Goal: Information Seeking & Learning: Learn about a topic

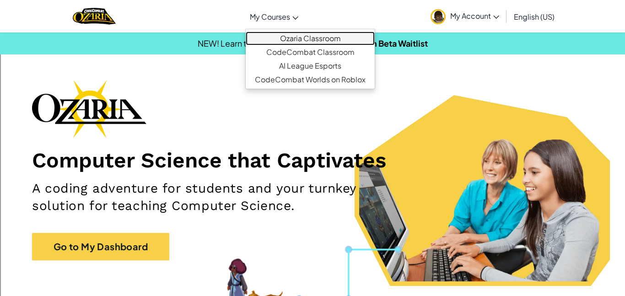
click at [309, 38] on link "Ozaria Classroom" at bounding box center [310, 39] width 129 height 14
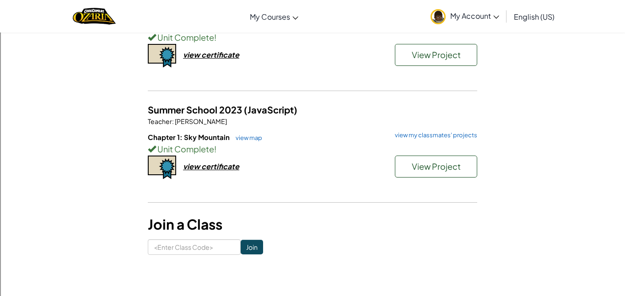
scroll to position [119, 0]
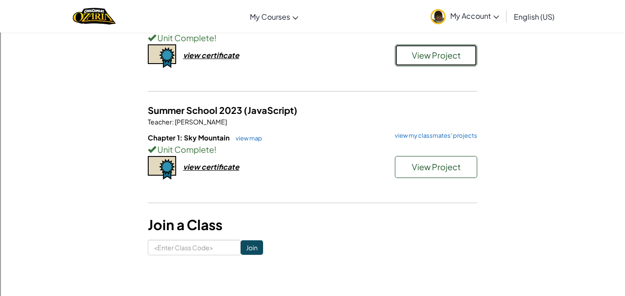
click at [459, 62] on button "View Project" at bounding box center [436, 55] width 82 height 22
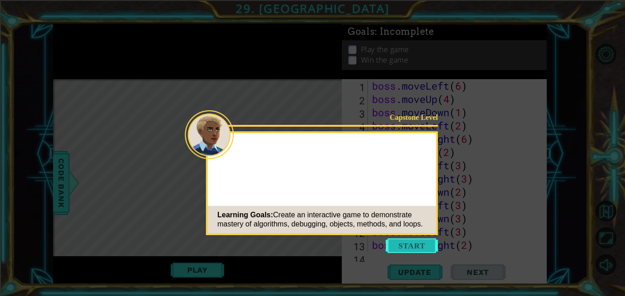
click at [430, 244] on button "Start" at bounding box center [412, 246] width 52 height 15
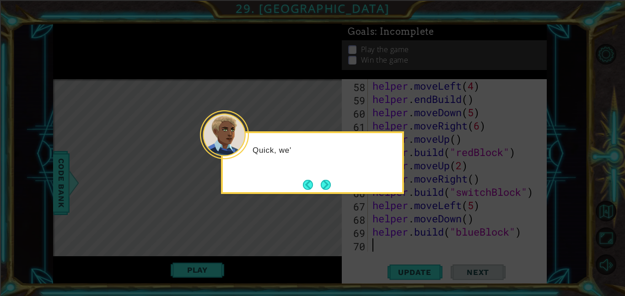
scroll to position [810, 0]
click at [326, 183] on button "Next" at bounding box center [326, 185] width 10 height 10
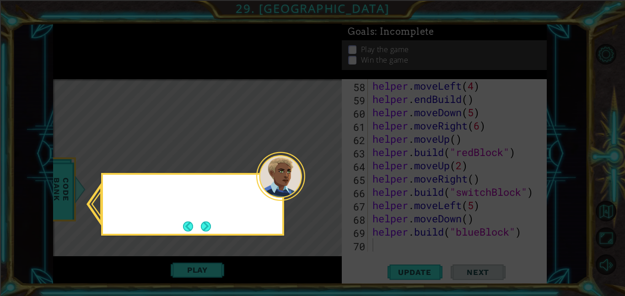
click at [326, 183] on icon at bounding box center [312, 148] width 625 height 296
click at [204, 230] on button "Next" at bounding box center [206, 227] width 10 height 10
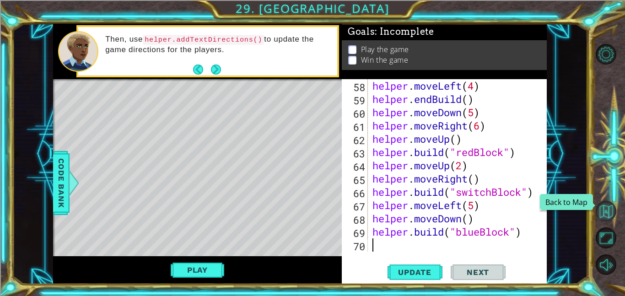
click at [614, 212] on button "Back to Map" at bounding box center [606, 211] width 21 height 21
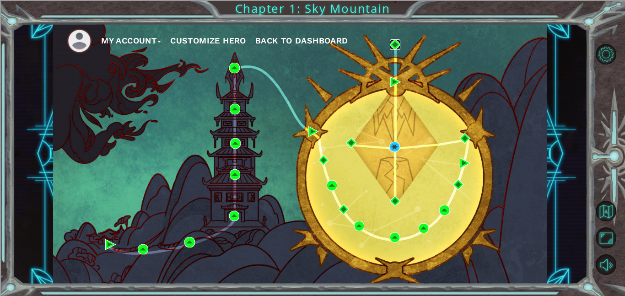
click at [400, 40] on img at bounding box center [395, 44] width 11 height 11
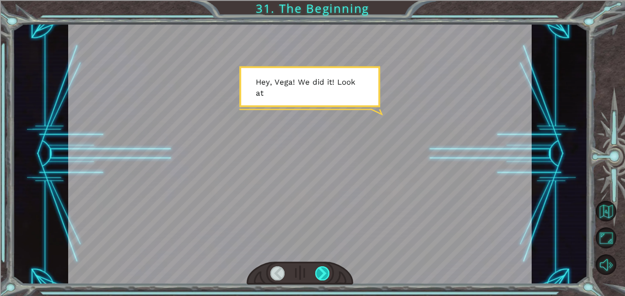
click at [327, 275] on div at bounding box center [322, 273] width 15 height 14
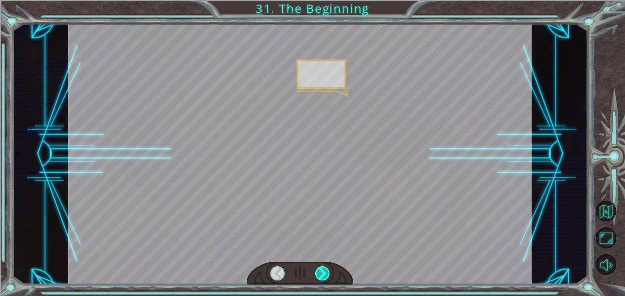
click at [327, 275] on div at bounding box center [322, 273] width 15 height 14
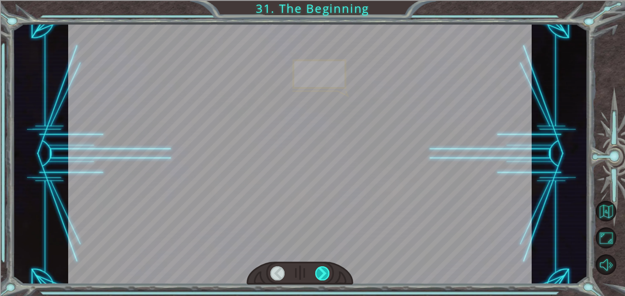
click at [327, 275] on div at bounding box center [322, 273] width 15 height 14
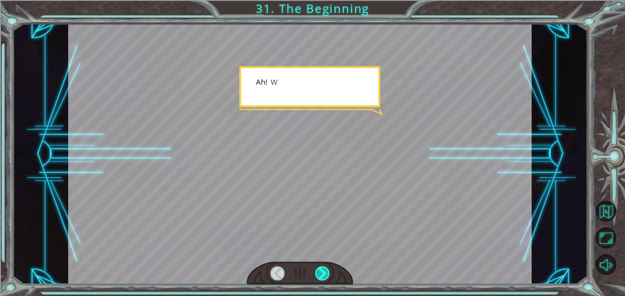
click at [327, 275] on div at bounding box center [322, 273] width 15 height 14
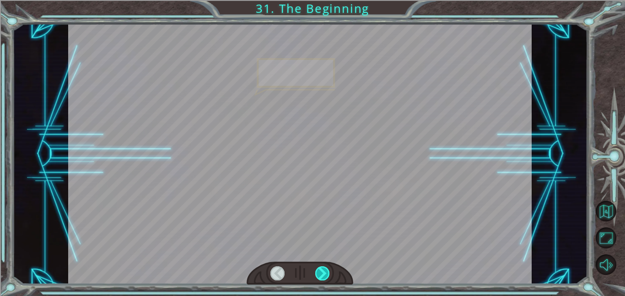
click at [327, 275] on div at bounding box center [322, 273] width 15 height 14
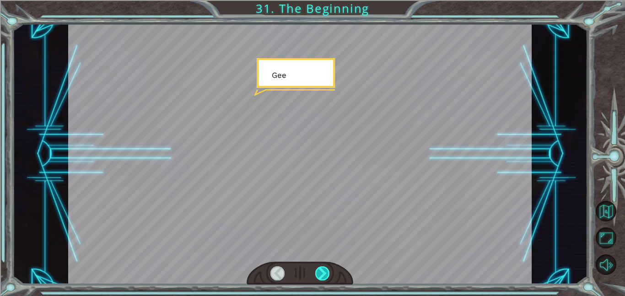
click at [327, 275] on div at bounding box center [322, 273] width 15 height 14
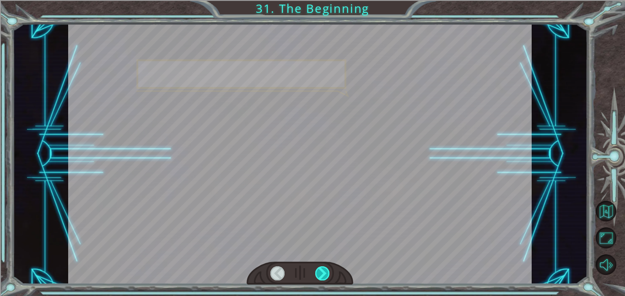
click at [327, 275] on div at bounding box center [322, 273] width 15 height 14
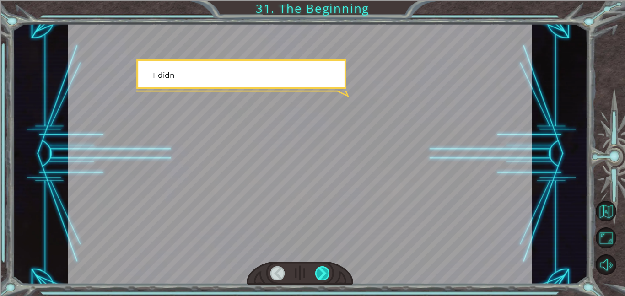
click at [327, 275] on div at bounding box center [322, 273] width 15 height 14
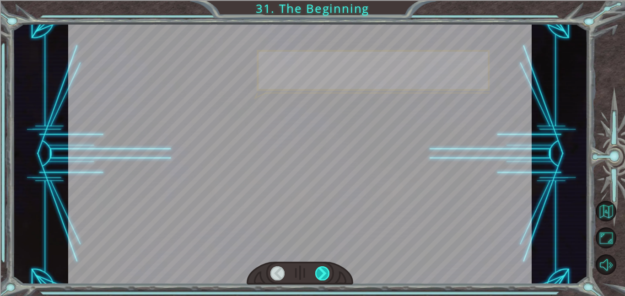
click at [327, 275] on div at bounding box center [322, 273] width 15 height 14
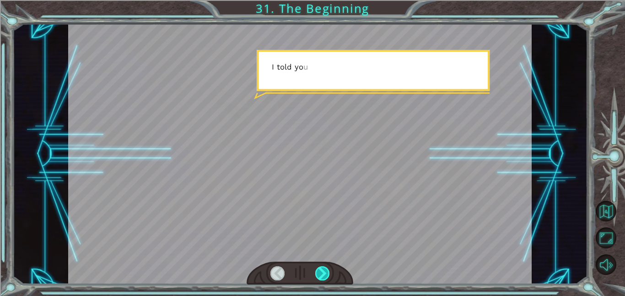
click at [327, 275] on div at bounding box center [322, 273] width 15 height 14
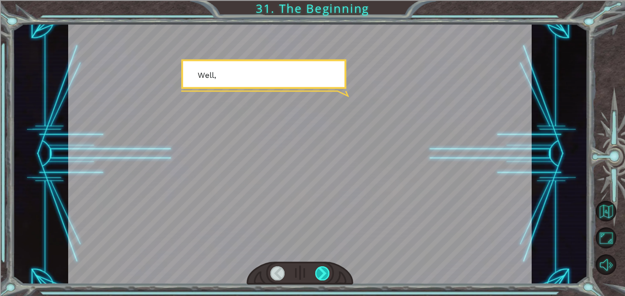
click at [327, 275] on div at bounding box center [322, 273] width 15 height 14
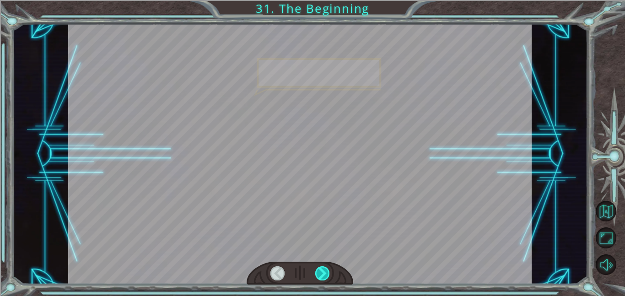
click at [327, 275] on div at bounding box center [322, 273] width 15 height 14
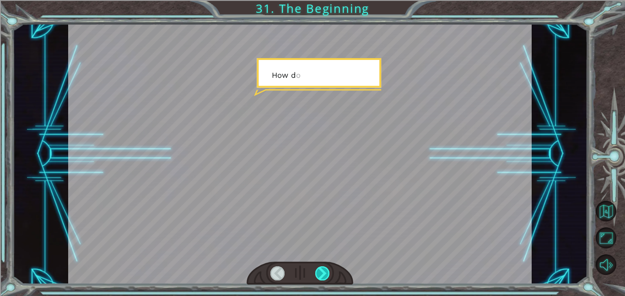
click at [327, 275] on div at bounding box center [322, 273] width 15 height 14
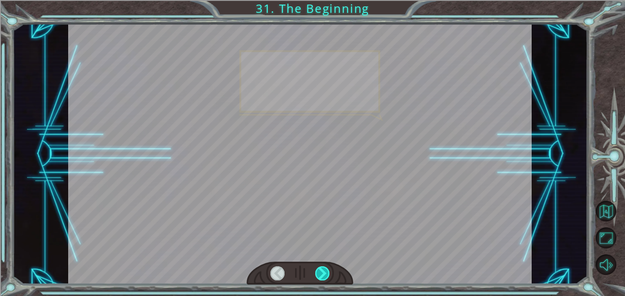
click at [327, 275] on div at bounding box center [322, 273] width 15 height 14
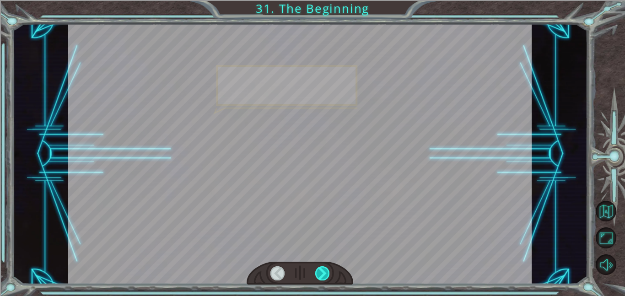
click at [327, 275] on div at bounding box center [322, 273] width 15 height 14
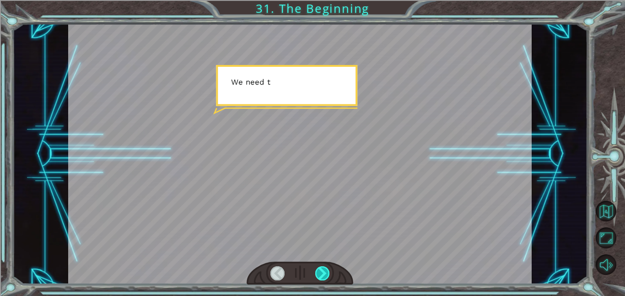
click at [327, 275] on div at bounding box center [322, 273] width 15 height 14
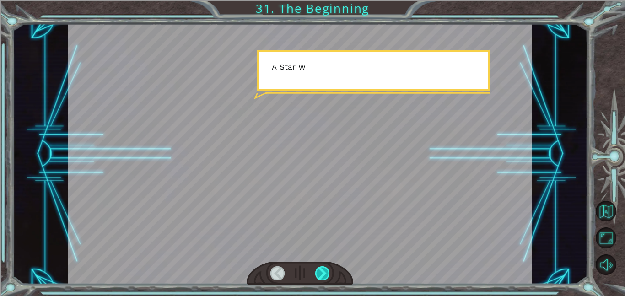
click at [327, 275] on div at bounding box center [322, 273] width 15 height 14
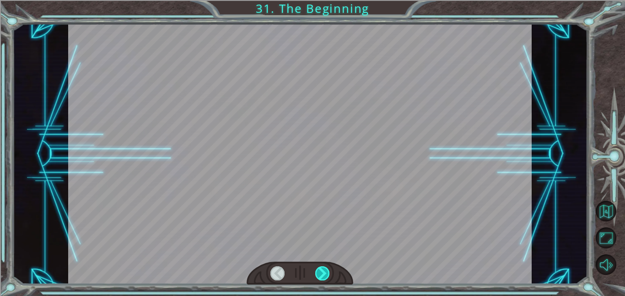
click at [327, 275] on div at bounding box center [322, 273] width 15 height 14
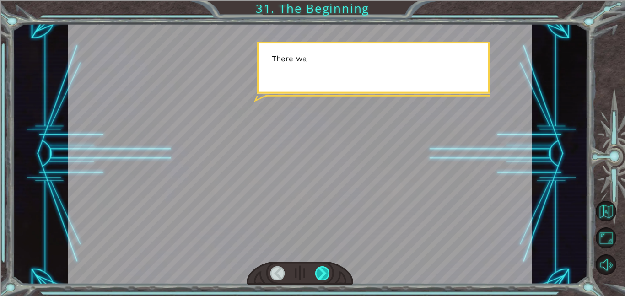
click at [327, 275] on div at bounding box center [322, 273] width 15 height 14
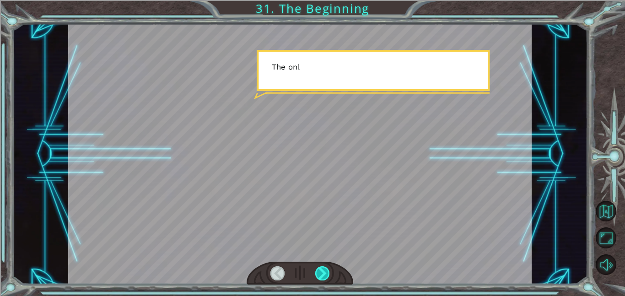
click at [327, 275] on div at bounding box center [322, 273] width 15 height 14
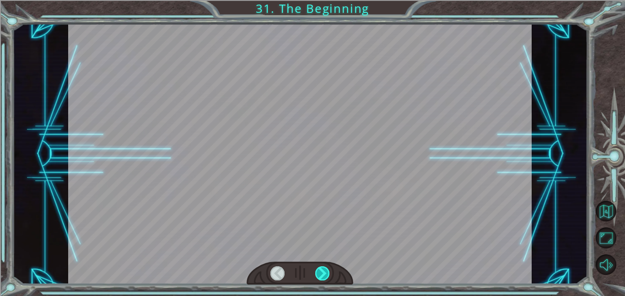
click at [327, 275] on div at bounding box center [322, 273] width 15 height 14
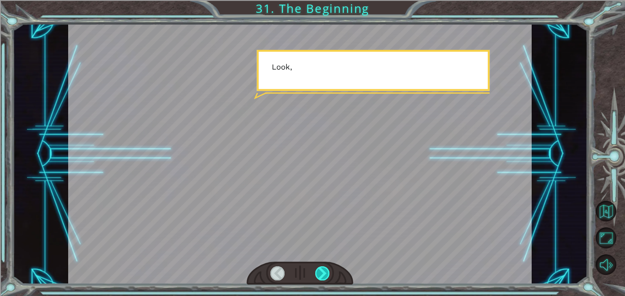
click at [327, 275] on div at bounding box center [322, 273] width 15 height 14
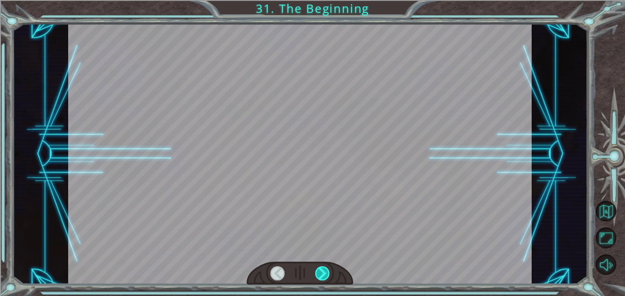
click at [327, 275] on div at bounding box center [322, 273] width 15 height 14
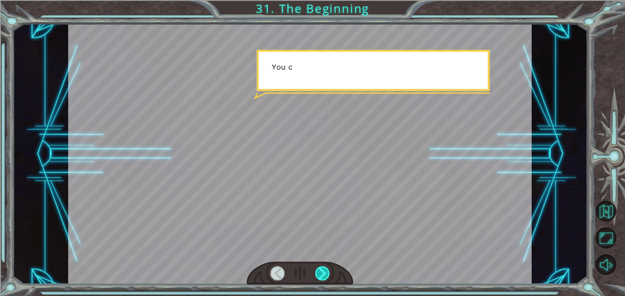
click at [327, 275] on div at bounding box center [322, 273] width 15 height 14
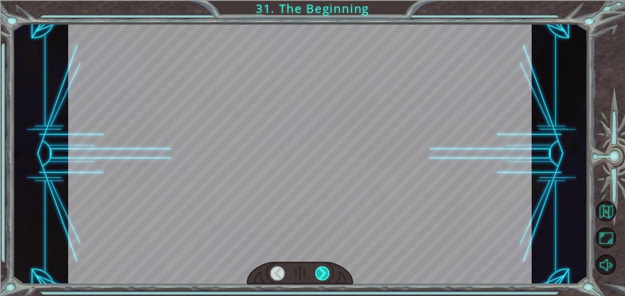
click at [327, 275] on div at bounding box center [322, 273] width 15 height 14
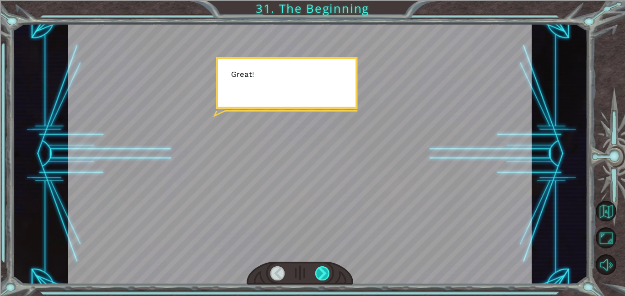
click at [327, 275] on div at bounding box center [322, 273] width 15 height 14
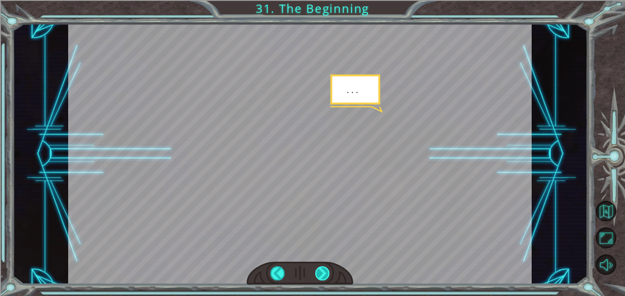
click at [327, 275] on div at bounding box center [322, 273] width 15 height 14
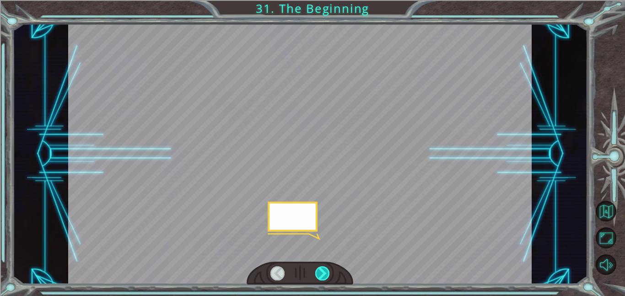
click at [327, 275] on div at bounding box center [322, 273] width 15 height 14
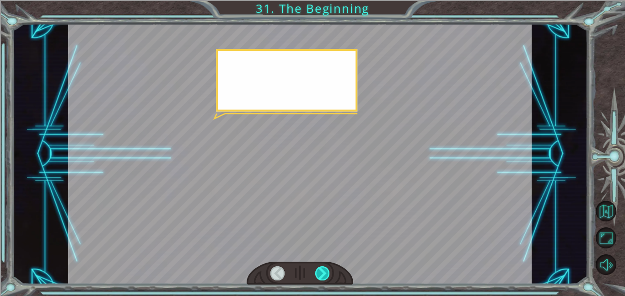
click at [327, 275] on div at bounding box center [322, 273] width 15 height 14
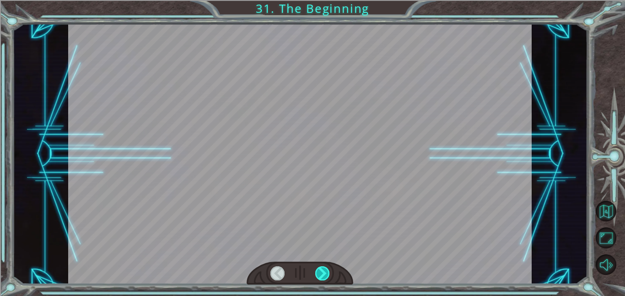
click at [327, 275] on div at bounding box center [322, 273] width 15 height 14
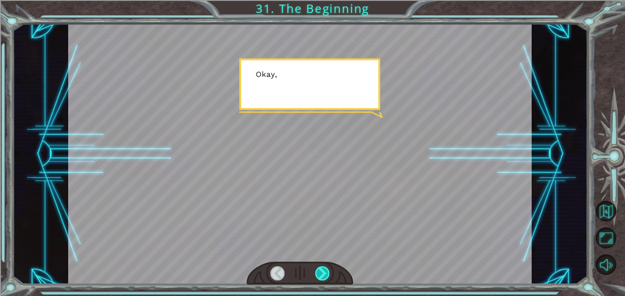
click at [327, 275] on div at bounding box center [322, 273] width 15 height 14
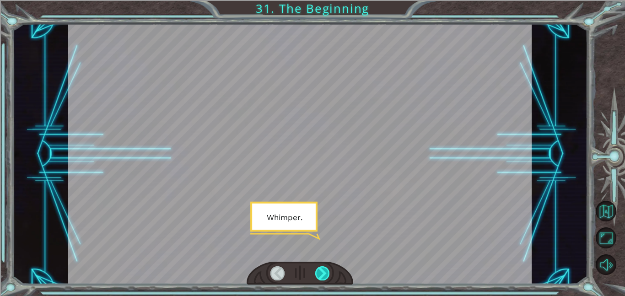
click at [327, 275] on div at bounding box center [322, 273] width 15 height 14
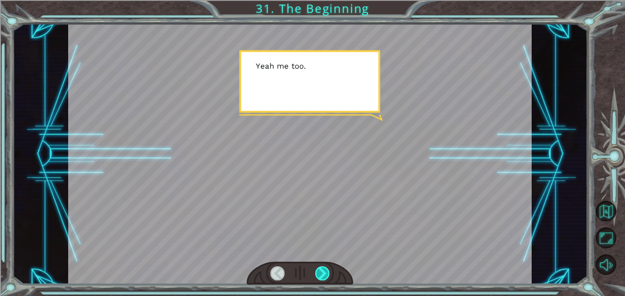
click at [327, 275] on div at bounding box center [322, 273] width 15 height 14
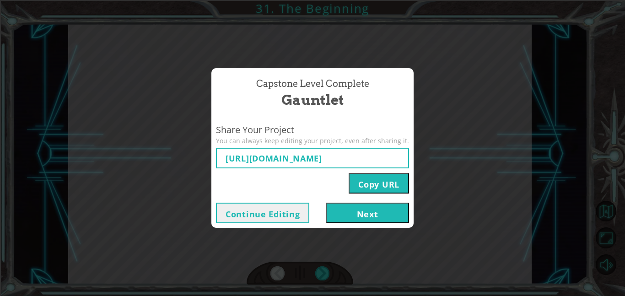
type input "[URL][DOMAIN_NAME]"
click at [361, 218] on button "Next" at bounding box center [367, 213] width 83 height 21
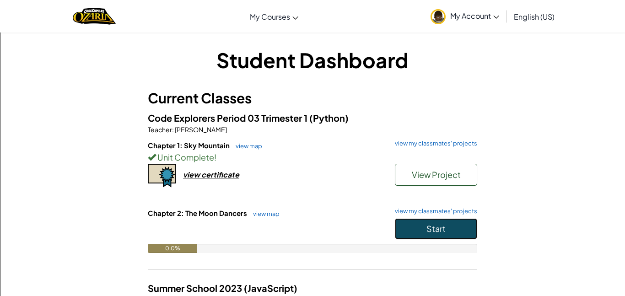
click at [419, 218] on button "Start" at bounding box center [436, 228] width 82 height 21
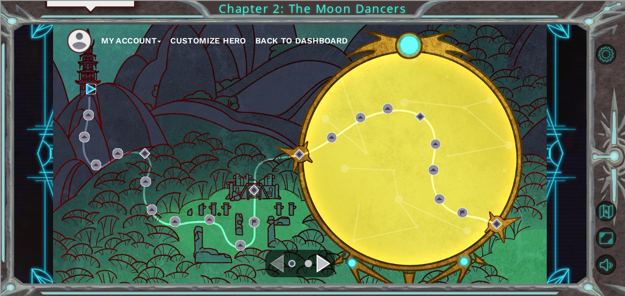
click at [93, 90] on img at bounding box center [91, 89] width 11 height 11
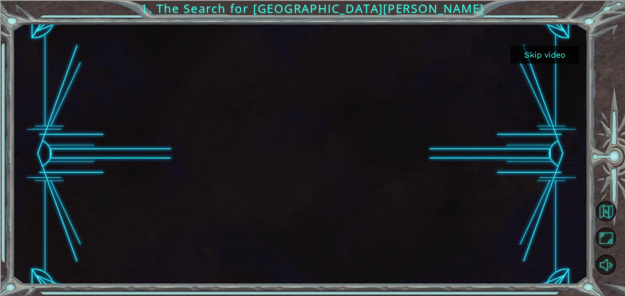
click at [526, 52] on button "Skip video" at bounding box center [545, 55] width 69 height 18
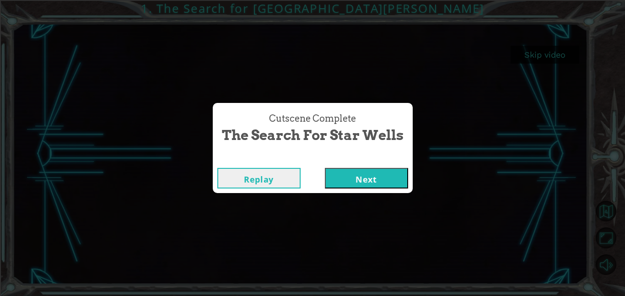
click at [375, 181] on button "Next" at bounding box center [366, 178] width 83 height 21
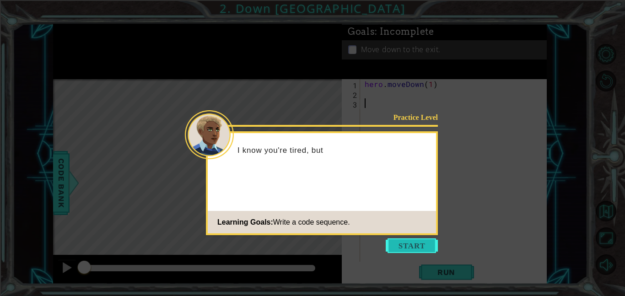
click at [415, 247] on button "Start" at bounding box center [412, 246] width 52 height 15
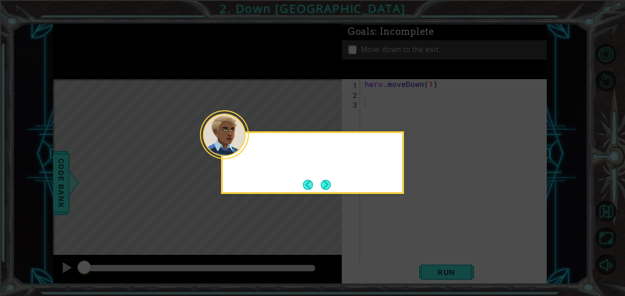
click at [415, 247] on icon at bounding box center [312, 148] width 625 height 296
click at [339, 188] on div "You can use hero.mov" at bounding box center [312, 162] width 183 height 63
click at [332, 186] on div "You can use hero.moveDown() to move along the path." at bounding box center [312, 162] width 183 height 63
click at [331, 186] on div "You can use hero.moveDown() to move along the path." at bounding box center [312, 162] width 183 height 63
click at [330, 186] on button "Next" at bounding box center [326, 185] width 10 height 10
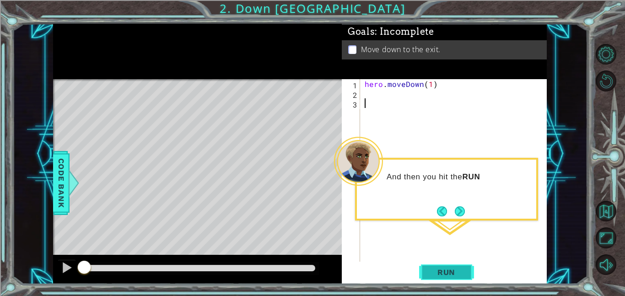
click at [450, 265] on button "Run" at bounding box center [446, 272] width 55 height 21
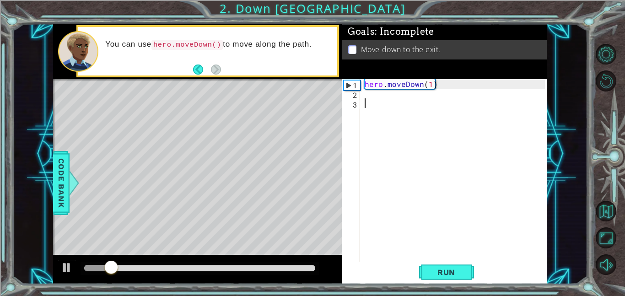
click at [435, 88] on div "hero . moveDown ( 1 )" at bounding box center [456, 180] width 187 height 202
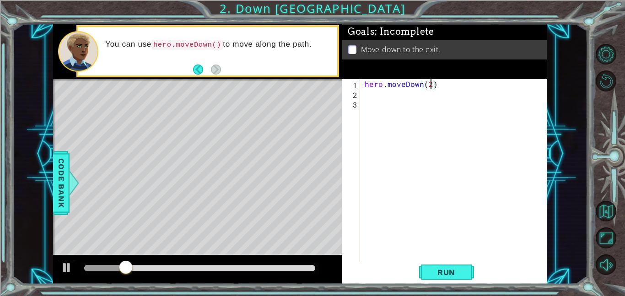
scroll to position [0, 4]
type textarea "hero.moveDown(2)"
click at [453, 272] on span "Run" at bounding box center [447, 272] width 36 height 9
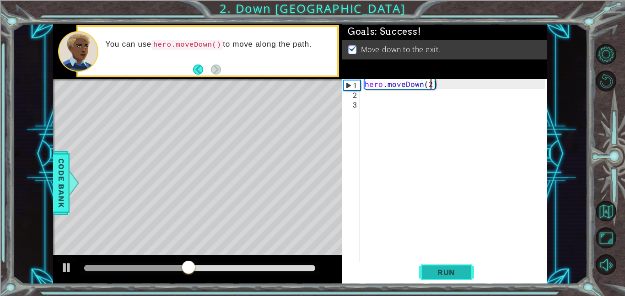
click at [453, 272] on span "Run" at bounding box center [447, 272] width 36 height 9
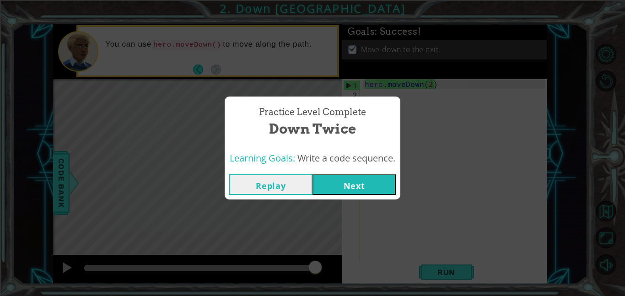
click at [360, 185] on button "Next" at bounding box center [354, 184] width 83 height 21
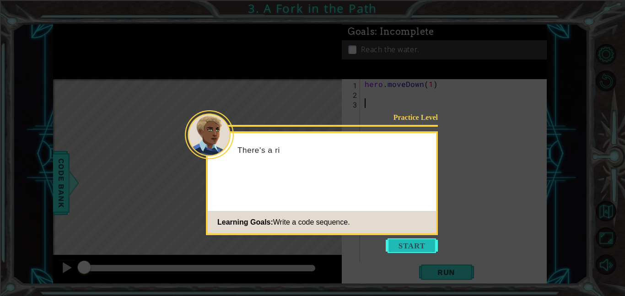
click at [419, 250] on button "Start" at bounding box center [412, 246] width 52 height 15
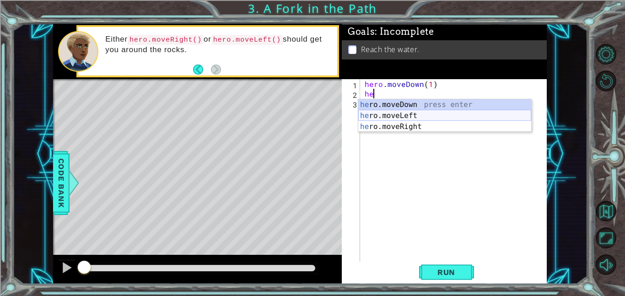
click at [422, 116] on div "he ro.moveDown press enter he ro.moveLeft press enter he ro.moveRight press ent…" at bounding box center [444, 126] width 173 height 55
type textarea "hero.moveLeft(1)"
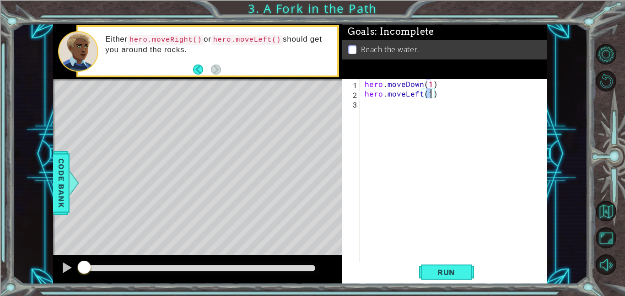
click at [422, 116] on div "hero . moveDown ( 1 ) hero . moveLeft ( 1 )" at bounding box center [456, 180] width 187 height 202
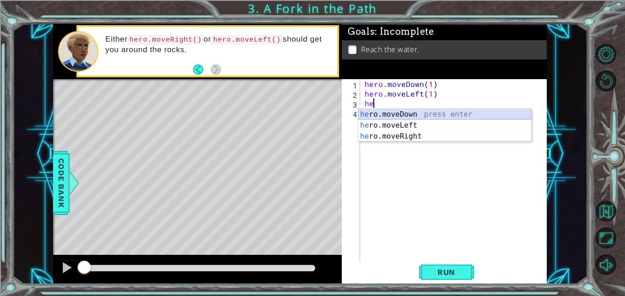
click at [408, 110] on div "he ro.moveDown press enter he ro.moveLeft press enter he ro.moveRight press ent…" at bounding box center [444, 136] width 173 height 55
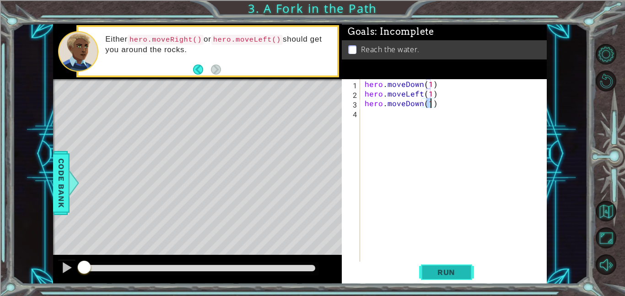
type textarea "hero.moveDown(1)"
click at [454, 264] on button "Run" at bounding box center [446, 272] width 55 height 21
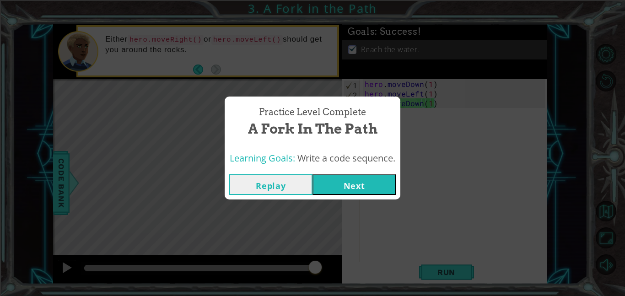
click at [339, 178] on button "Next" at bounding box center [354, 184] width 83 height 21
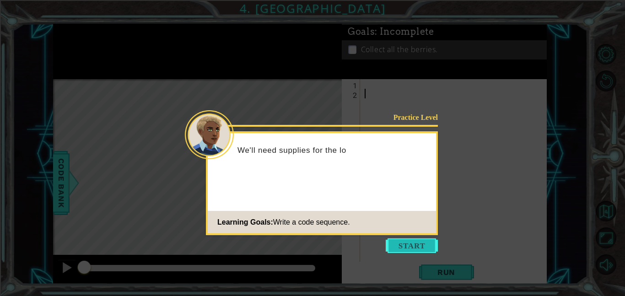
click at [417, 247] on button "Start" at bounding box center [412, 246] width 52 height 15
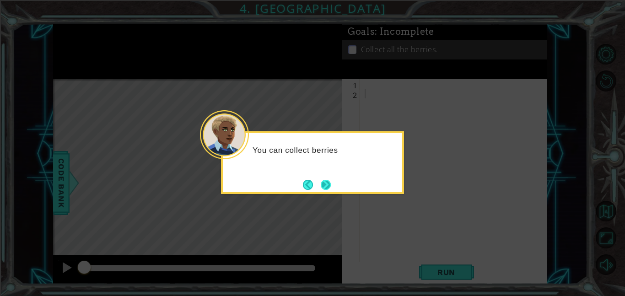
click at [323, 180] on button "Next" at bounding box center [326, 185] width 10 height 10
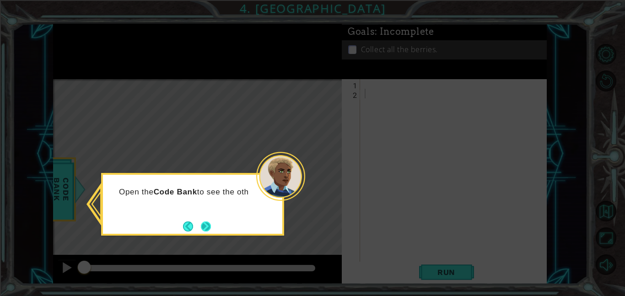
click at [203, 222] on button "Next" at bounding box center [206, 227] width 10 height 10
click at [209, 224] on button "Next" at bounding box center [206, 227] width 10 height 10
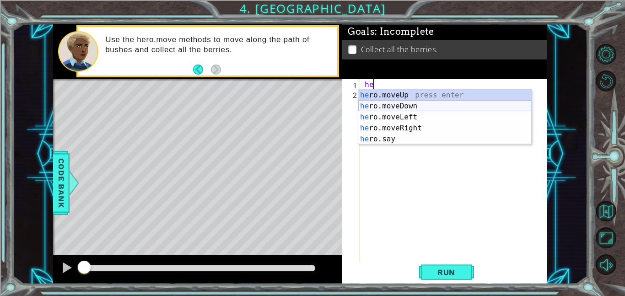
click at [407, 109] on div "he ro.moveUp press enter he ro.moveDown press enter he ro.moveLeft press enter …" at bounding box center [444, 128] width 173 height 77
type textarea "hero.moveDown(1)"
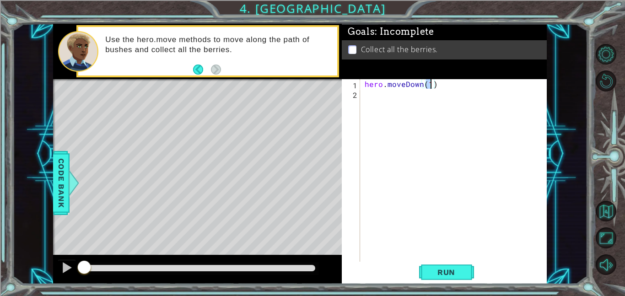
click at [407, 110] on div "hero . moveDown ( 1 )" at bounding box center [456, 180] width 187 height 202
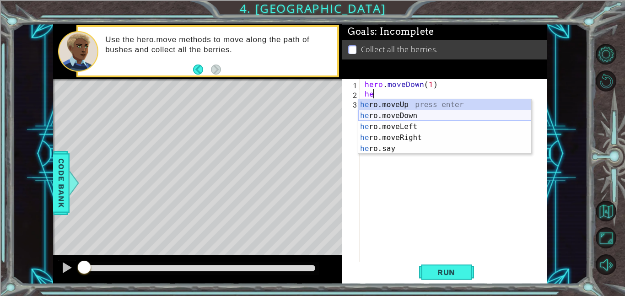
click at [418, 115] on div "he ro.moveUp press enter he ro.moveDown press enter he ro.moveLeft press enter …" at bounding box center [444, 137] width 173 height 77
type textarea "hero.moveDown(1)"
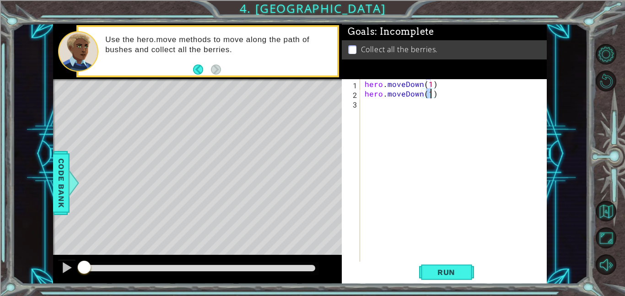
click at [418, 115] on div "hero . moveDown ( 1 ) hero . moveDown ( 1 )" at bounding box center [456, 180] width 187 height 202
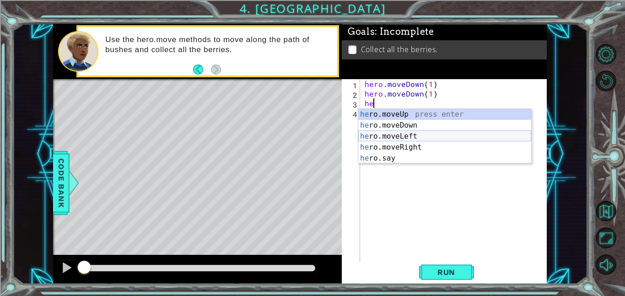
click at [440, 140] on div "he ro.moveUp press enter he ro.moveDown press enter he ro.moveLeft press enter …" at bounding box center [444, 147] width 173 height 77
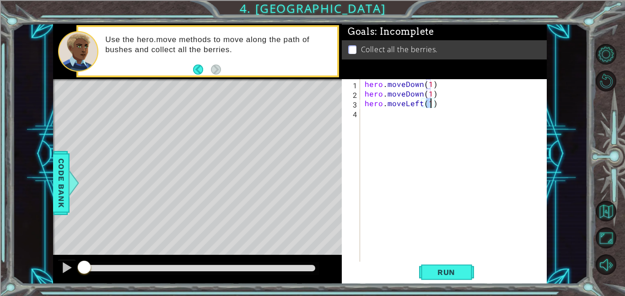
type textarea "hero.moveLeft(2)"
click at [435, 120] on div "hero . moveDown ( 1 ) hero . moveDown ( 1 ) hero . moveLeft ( 2 )" at bounding box center [456, 180] width 187 height 202
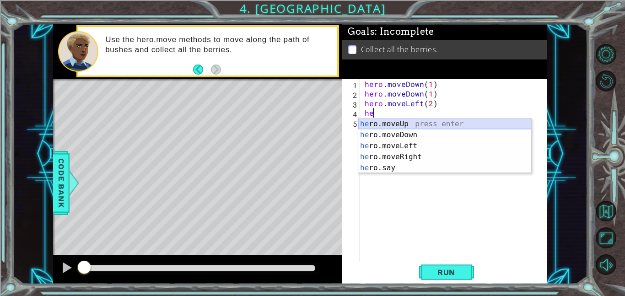
click at [435, 125] on div "he ro.moveUp press enter he ro.moveDown press enter he ro.moveLeft press enter …" at bounding box center [444, 157] width 173 height 77
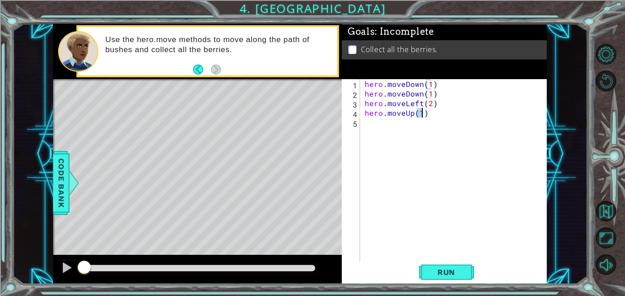
type textarea "hero.moveUp(2)"
click at [430, 128] on div "hero . moveDown ( 1 ) hero . moveDown ( 1 ) hero . moveLeft ( 2 ) hero . moveUp…" at bounding box center [456, 180] width 187 height 202
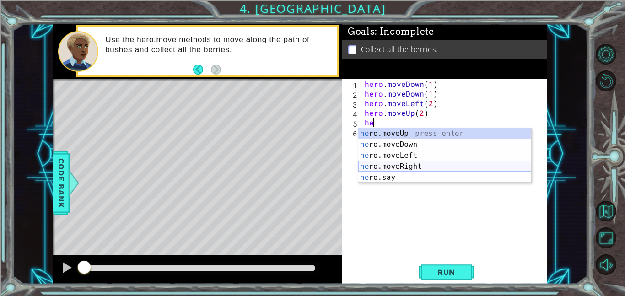
click at [451, 165] on div "he ro.moveUp press enter he ro.moveDown press enter he ro.moveLeft press enter …" at bounding box center [444, 166] width 173 height 77
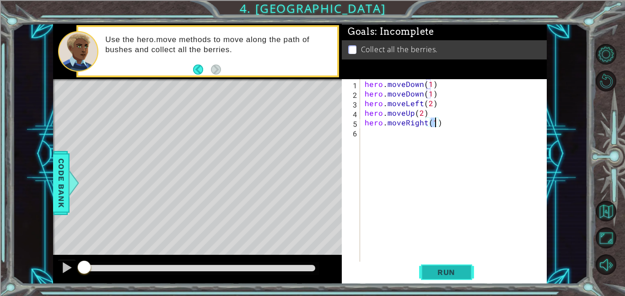
type textarea "hero.moveRight(1)"
click at [437, 278] on button "Run" at bounding box center [446, 272] width 55 height 21
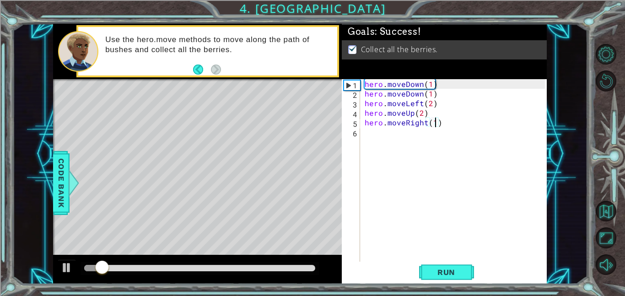
click at [304, 266] on div at bounding box center [199, 268] width 231 height 6
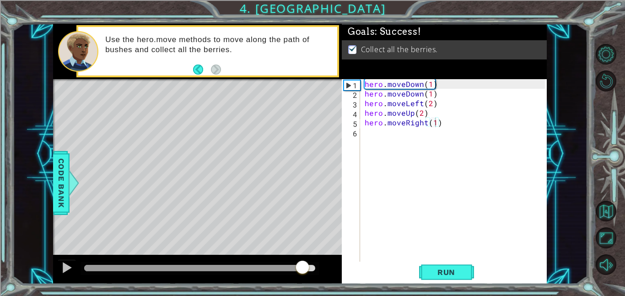
click at [57, 273] on div at bounding box center [197, 269] width 289 height 29
click at [65, 273] on div at bounding box center [67, 268] width 12 height 12
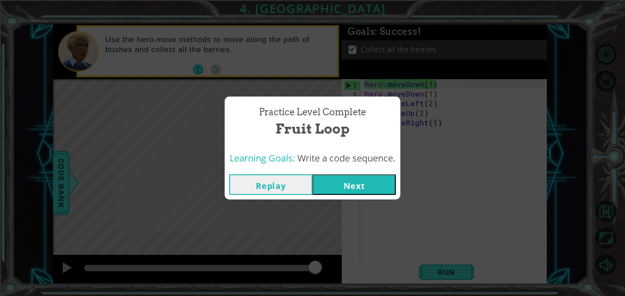
click at [363, 183] on button "Next" at bounding box center [354, 184] width 83 height 21
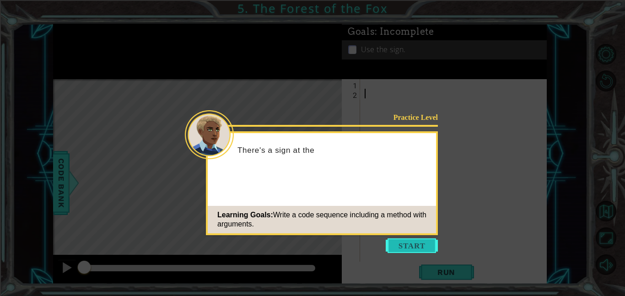
click at [409, 247] on button "Start" at bounding box center [412, 246] width 52 height 15
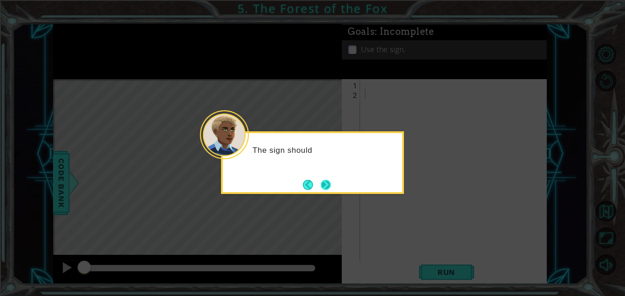
click at [326, 190] on button "Next" at bounding box center [326, 185] width 10 height 10
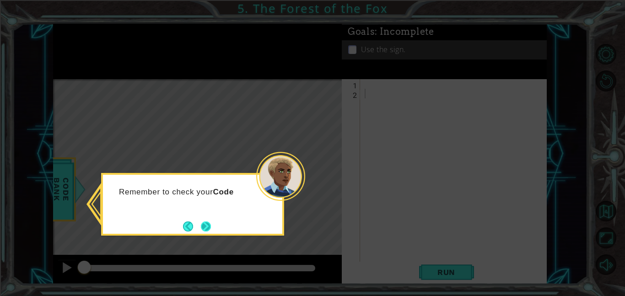
click at [209, 224] on button "Next" at bounding box center [206, 227] width 10 height 10
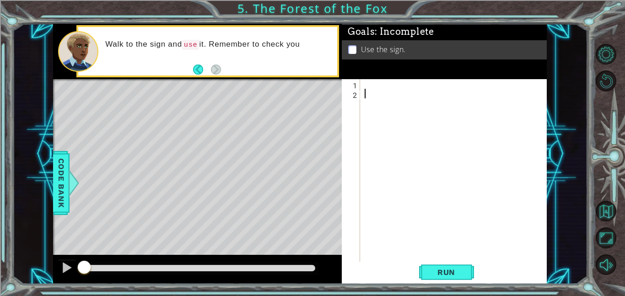
click at [453, 83] on div at bounding box center [456, 180] width 187 height 202
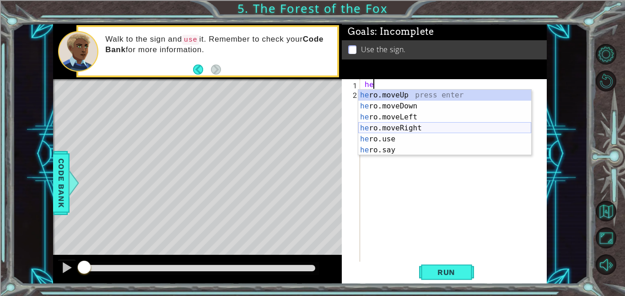
click at [471, 127] on div "he ro.moveUp press enter he ro.moveDown press enter he ro.moveLeft press enter …" at bounding box center [444, 134] width 173 height 88
type textarea "hero.moveRight(1)"
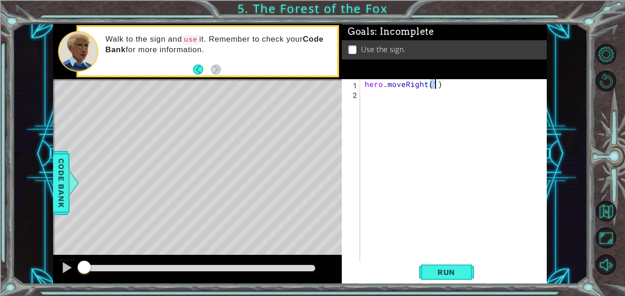
click at [471, 127] on div "hero . moveRight ( 1 )" at bounding box center [456, 180] width 187 height 202
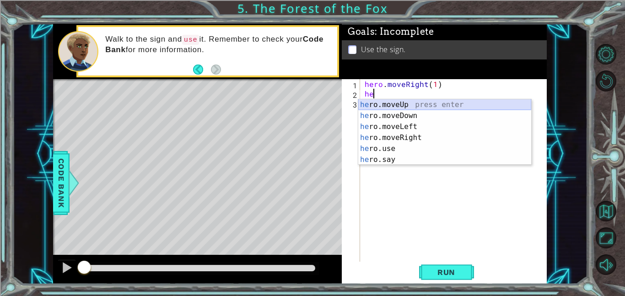
click at [414, 104] on div "he ro.moveUp press enter he ro.moveDown press enter he ro.moveLeft press enter …" at bounding box center [444, 143] width 173 height 88
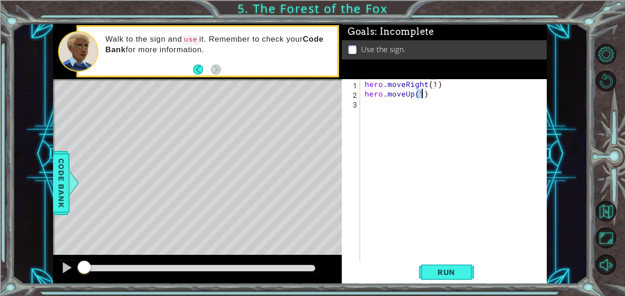
click at [408, 103] on div "hero . moveRight ( 1 ) hero . moveUp ( 1 )" at bounding box center [456, 180] width 187 height 202
type textarea "hero.moveRight(1)"
click at [418, 114] on div "hero . moveRight ( 1 ) hero . moveUp ( 1 )" at bounding box center [456, 180] width 187 height 202
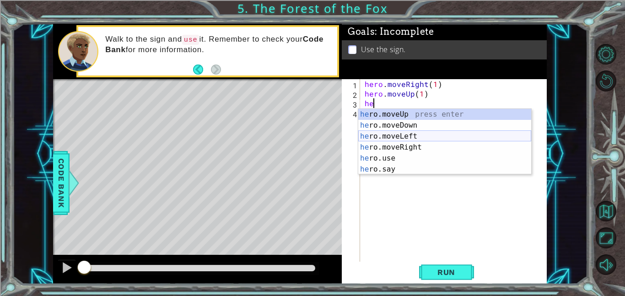
click at [434, 139] on div "he ro.moveUp press enter he ro.moveDown press enter he ro.moveLeft press enter …" at bounding box center [444, 153] width 173 height 88
type textarea "hero.moveLeft(1)"
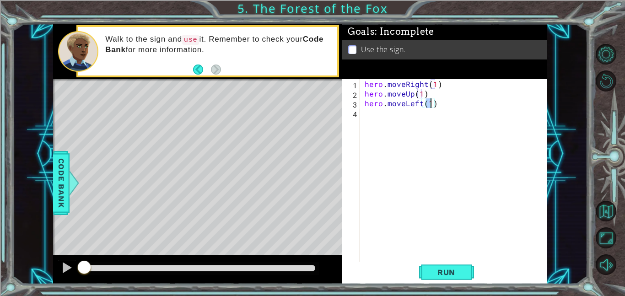
click at [434, 139] on div "hero . moveRight ( 1 ) hero . moveUp ( 1 ) hero . moveLeft ( 1 )" at bounding box center [456, 180] width 187 height 202
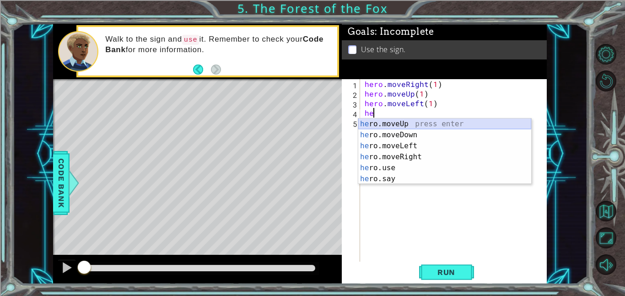
click at [409, 124] on div "he ro.moveUp press enter he ro.moveDown press enter he ro.moveLeft press enter …" at bounding box center [444, 163] width 173 height 88
type textarea "hero.moveUp(1)"
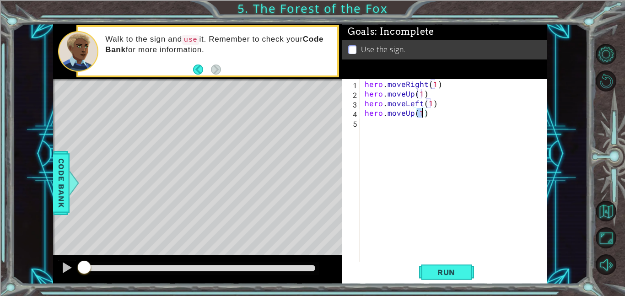
click at [409, 124] on div "hero . moveRight ( 1 ) hero . moveUp ( 1 ) hero . moveLeft ( 1 ) hero . moveUp …" at bounding box center [456, 180] width 187 height 202
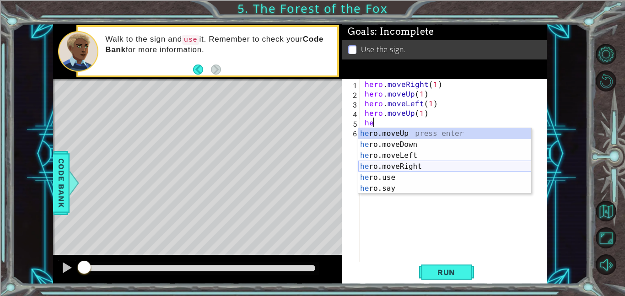
click at [417, 168] on div "he ro.moveUp press enter he ro.moveDown press enter he ro.moveLeft press enter …" at bounding box center [444, 172] width 173 height 88
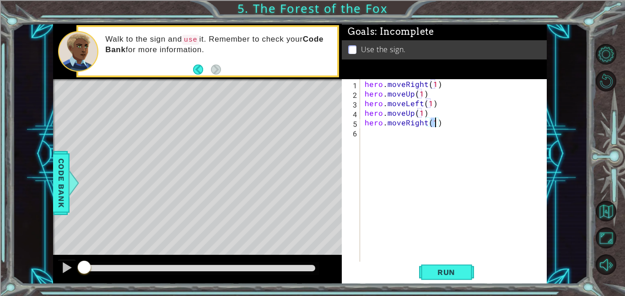
type textarea "hero.moveRight(2)"
click at [440, 136] on div "hero . moveRight ( 1 ) hero . moveUp ( 1 ) hero . moveLeft ( 1 ) hero . moveUp …" at bounding box center [456, 180] width 187 height 202
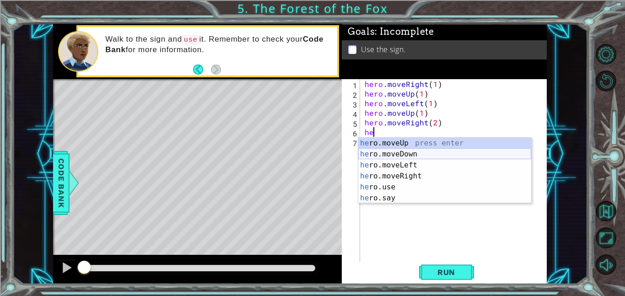
click at [427, 151] on div "he ro.moveUp press enter he ro.moveDown press enter he ro.moveLeft press enter …" at bounding box center [444, 182] width 173 height 88
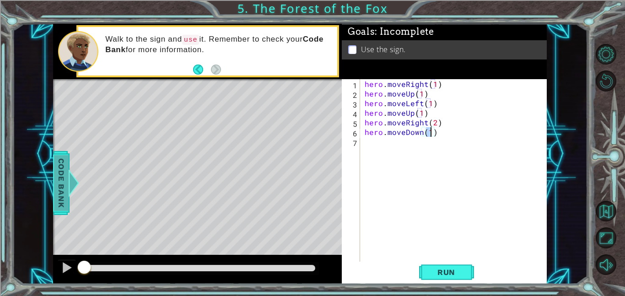
type textarea "hero.moveDown(1)"
click at [54, 173] on span "Code Bank" at bounding box center [61, 183] width 15 height 56
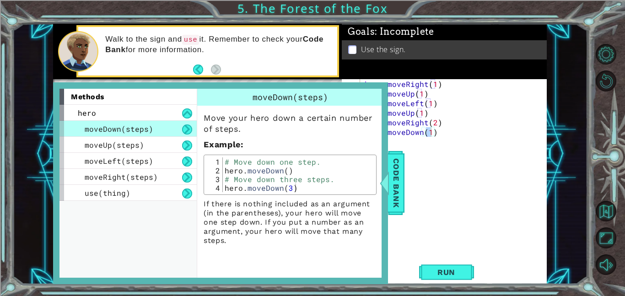
click at [436, 191] on div "hero . moveRight ( 1 ) hero . moveUp ( 1 ) hero . moveLeft ( 1 ) hero . moveUp …" at bounding box center [456, 180] width 187 height 202
click at [398, 186] on span "Code Bank" at bounding box center [396, 183] width 15 height 56
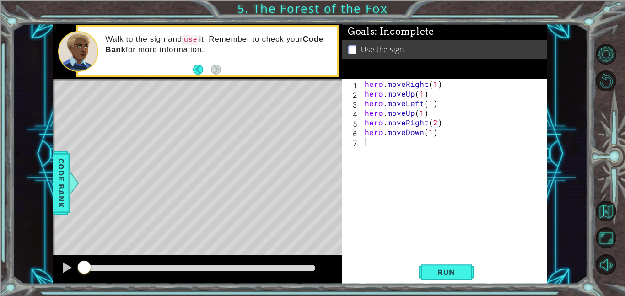
click at [391, 178] on div "hero . moveRight ( 1 ) hero . moveUp ( 1 ) hero . moveLeft ( 1 ) hero . moveUp …" at bounding box center [456, 180] width 187 height 202
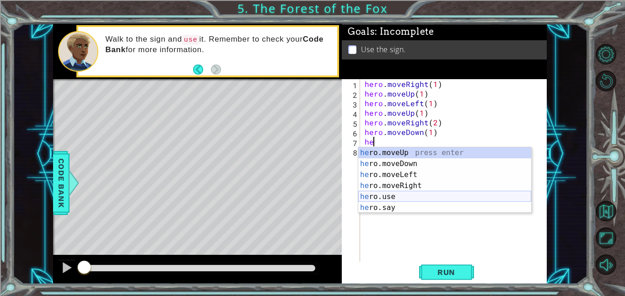
click at [432, 198] on div "he ro.moveUp press enter he ro.moveDown press enter he ro.moveLeft press enter …" at bounding box center [444, 191] width 173 height 88
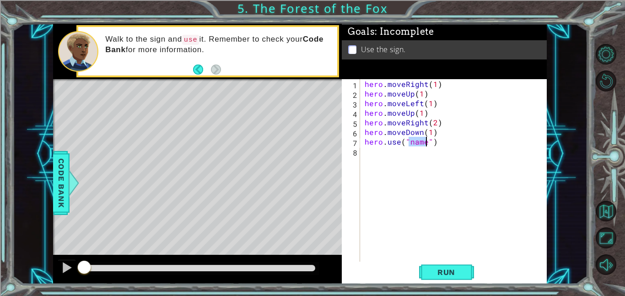
click at [263, 176] on div "Level Map" at bounding box center [264, 214] width 423 height 270
click at [271, 156] on div "Level Map" at bounding box center [264, 214] width 423 height 270
click at [269, 192] on div "Level Map" at bounding box center [264, 214] width 423 height 270
click at [54, 182] on span "Code Bank" at bounding box center [61, 183] width 15 height 56
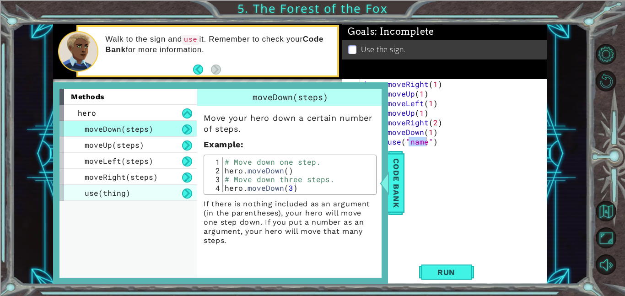
click at [156, 191] on div "use(thing)" at bounding box center [128, 193] width 137 height 16
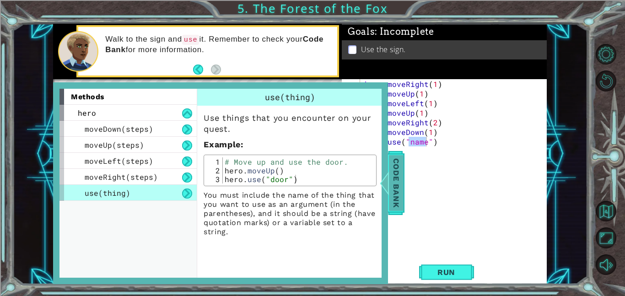
click at [399, 195] on span "Code Bank" at bounding box center [396, 183] width 15 height 56
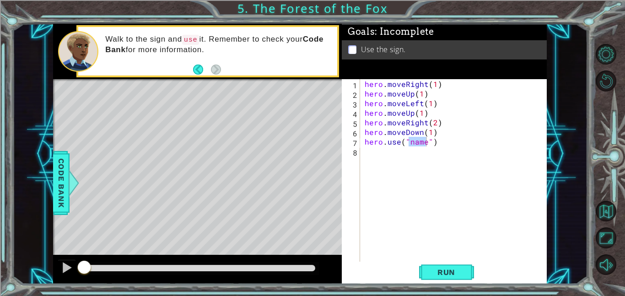
click at [411, 144] on div "hero . moveRight ( 1 ) hero . moveUp ( 1 ) hero . moveLeft ( 1 ) hero . moveUp …" at bounding box center [454, 170] width 182 height 183
click at [411, 144] on div "hero . moveRight ( 1 ) hero . moveUp ( 1 ) hero . moveLeft ( 1 ) hero . moveUp …" at bounding box center [456, 180] width 187 height 202
click at [455, 276] on span "Run" at bounding box center [447, 272] width 36 height 9
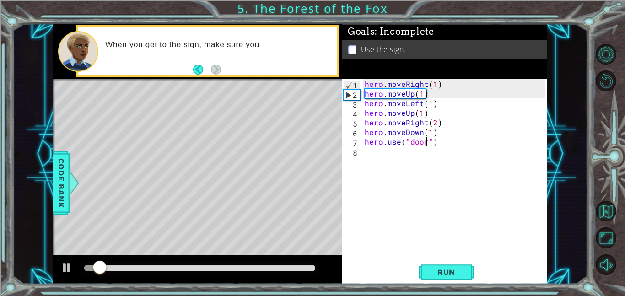
click at [420, 141] on div "hero . moveRight ( 1 ) hero . moveUp ( 1 ) hero . moveLeft ( 1 ) hero . moveUp …" at bounding box center [456, 180] width 187 height 202
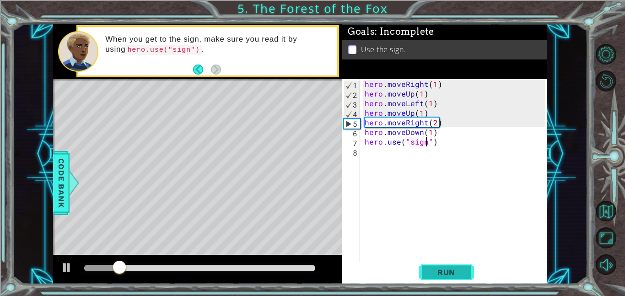
type textarea "hero.use("sign")"
click at [439, 269] on span "Run" at bounding box center [447, 272] width 36 height 9
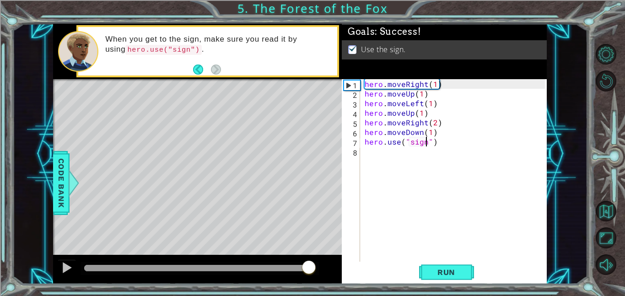
click at [309, 268] on div at bounding box center [199, 268] width 231 height 6
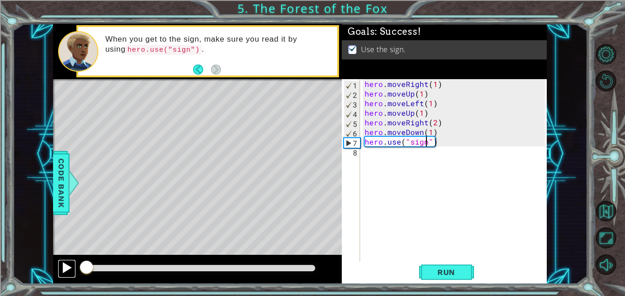
click at [65, 270] on div at bounding box center [67, 268] width 12 height 12
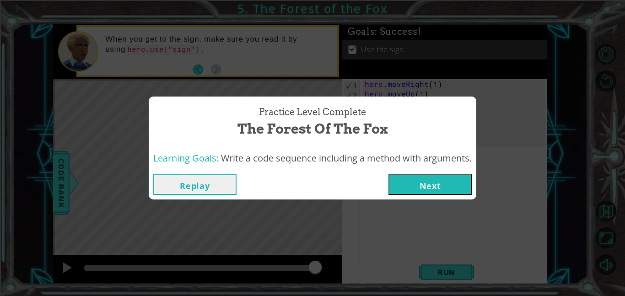
click at [428, 185] on button "Next" at bounding box center [430, 184] width 83 height 21
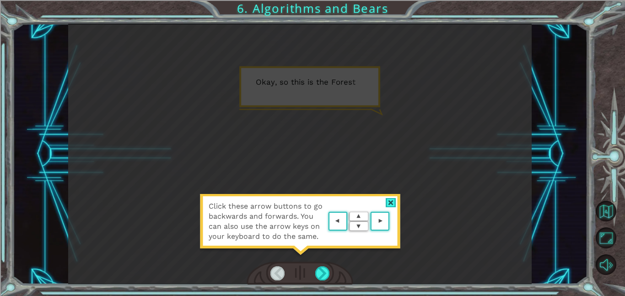
click at [333, 277] on div at bounding box center [300, 273] width 107 height 23
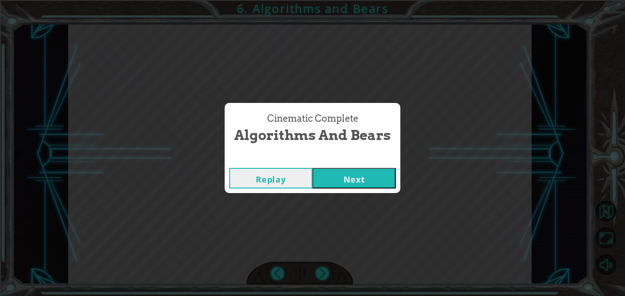
click at [352, 175] on button "Next" at bounding box center [354, 178] width 83 height 21
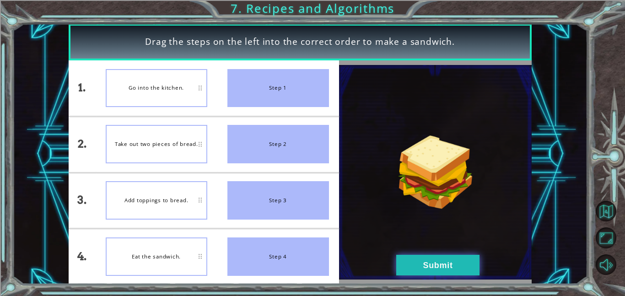
click at [429, 274] on button "Submit" at bounding box center [437, 265] width 83 height 21
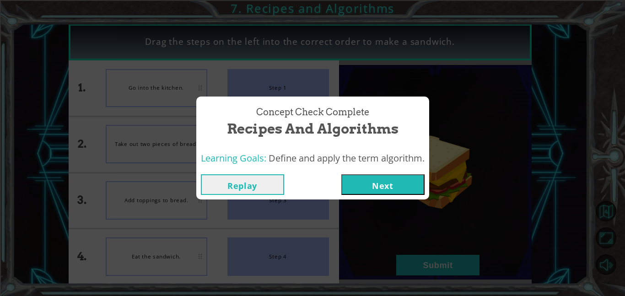
click at [388, 189] on button "Next" at bounding box center [383, 184] width 83 height 21
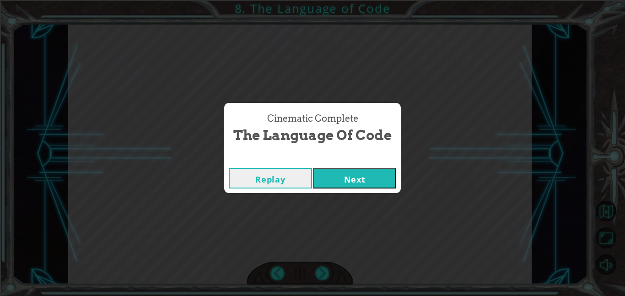
click at [395, 168] on button "Next" at bounding box center [354, 178] width 83 height 21
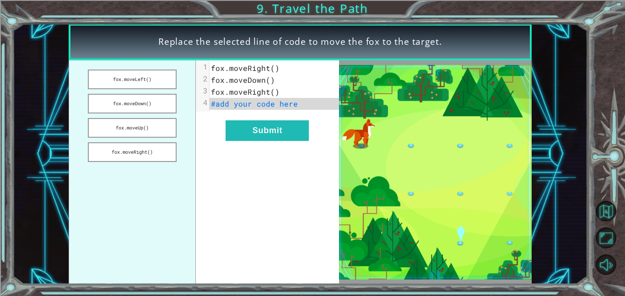
click at [225, 102] on span "#add your code here" at bounding box center [254, 104] width 87 height 10
drag, startPoint x: 141, startPoint y: 106, endPoint x: 252, endPoint y: 101, distance: 110.9
click at [252, 101] on div "fox.moveLeft() fox.moveDown() fox.moveUp() fox.moveRight() xxxxxxxxxx 4 1 fox.m…" at bounding box center [204, 172] width 271 height 224
drag, startPoint x: 158, startPoint y: 77, endPoint x: 165, endPoint y: 80, distance: 7.8
click at [165, 80] on button "fox.moveLeft()" at bounding box center [132, 80] width 89 height 20
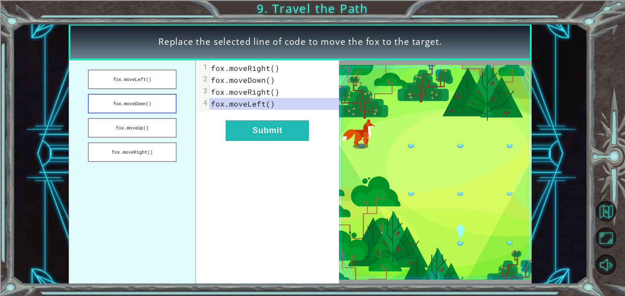
click at [153, 97] on button "fox.moveDown()" at bounding box center [132, 104] width 89 height 20
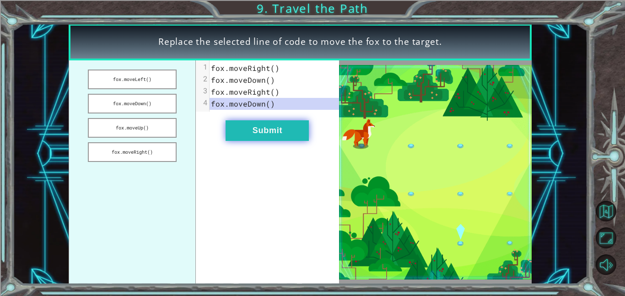
click at [278, 136] on button "Submit" at bounding box center [267, 130] width 83 height 21
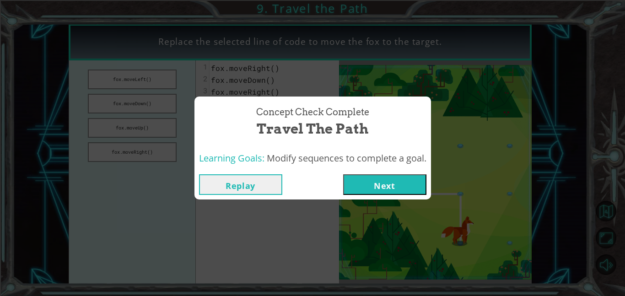
click at [412, 186] on button "Next" at bounding box center [384, 184] width 83 height 21
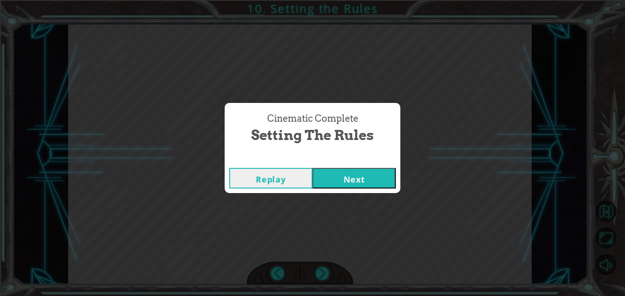
click at [345, 179] on button "Next" at bounding box center [354, 178] width 83 height 21
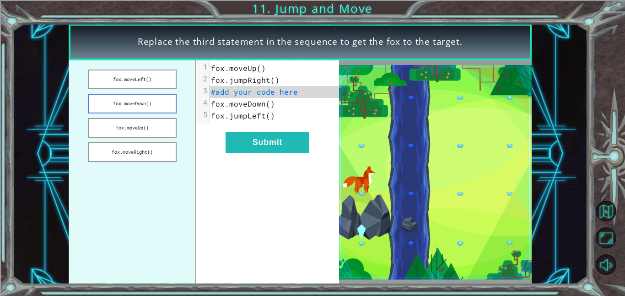
click at [148, 107] on button "fox.moveDown()" at bounding box center [132, 104] width 89 height 20
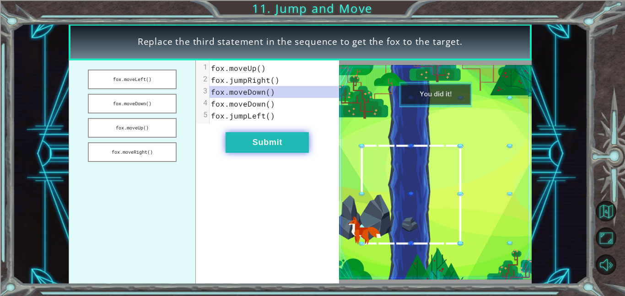
click at [295, 144] on button "Submit" at bounding box center [267, 142] width 83 height 21
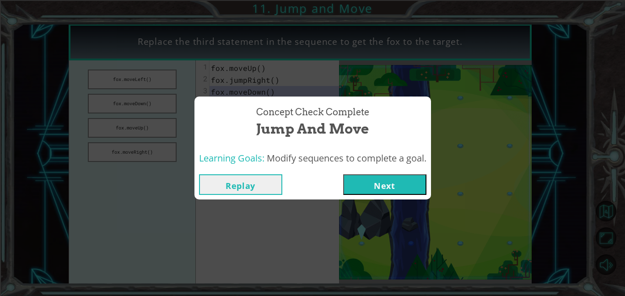
click at [407, 190] on button "Next" at bounding box center [384, 184] width 83 height 21
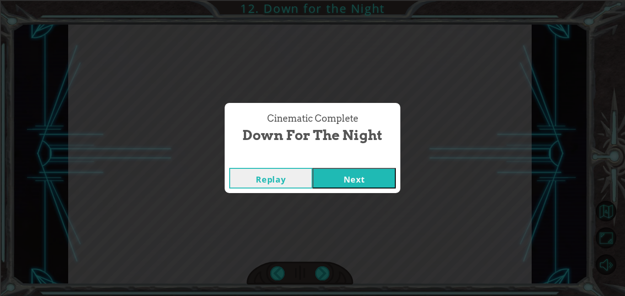
click at [365, 177] on button "Next" at bounding box center [354, 178] width 83 height 21
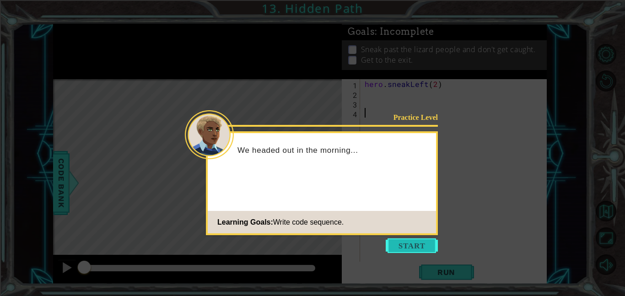
click at [407, 239] on button "Start" at bounding box center [412, 246] width 52 height 15
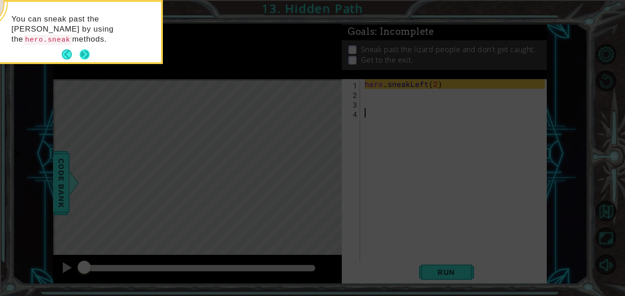
click at [88, 49] on button "Next" at bounding box center [85, 54] width 10 height 10
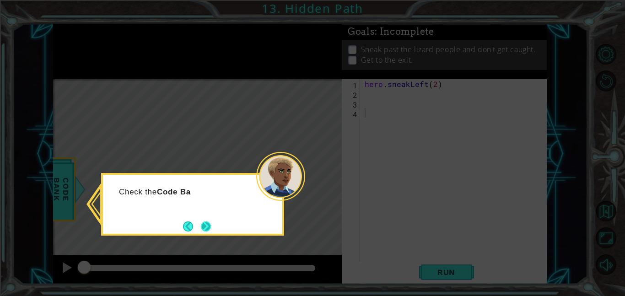
click at [203, 230] on button "Next" at bounding box center [206, 227] width 10 height 10
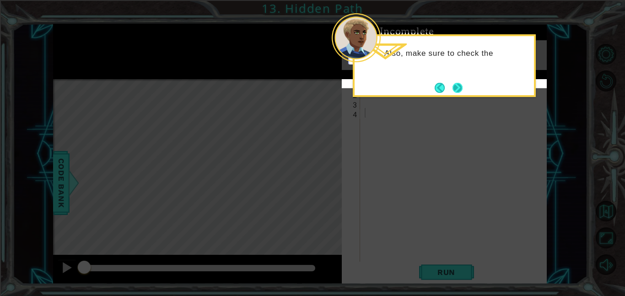
click at [462, 83] on button "Next" at bounding box center [458, 88] width 10 height 10
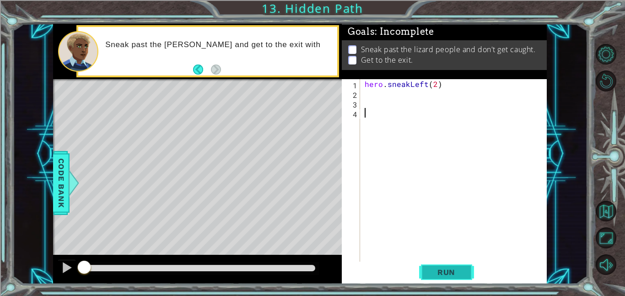
click at [456, 265] on button "Run" at bounding box center [446, 272] width 55 height 21
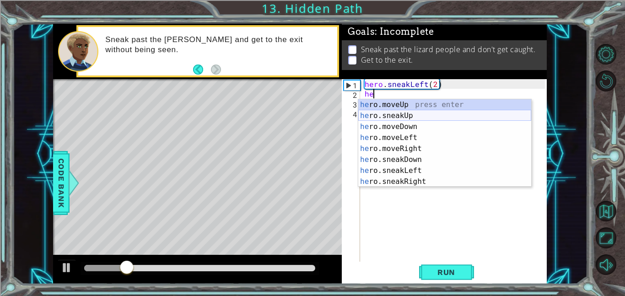
click at [425, 115] on div "he ro.moveUp press enter he ro.sneakUp press enter he ro.moveDown press enter h…" at bounding box center [444, 154] width 173 height 110
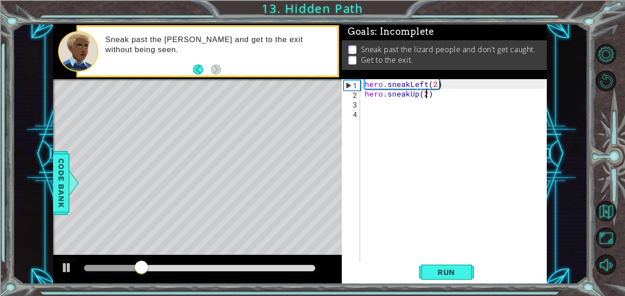
type textarea "hero.sneakUp(2)"
click at [427, 107] on div "hero . sneakLeft ( 2 ) hero . sneakUp ( 2 )" at bounding box center [456, 180] width 187 height 202
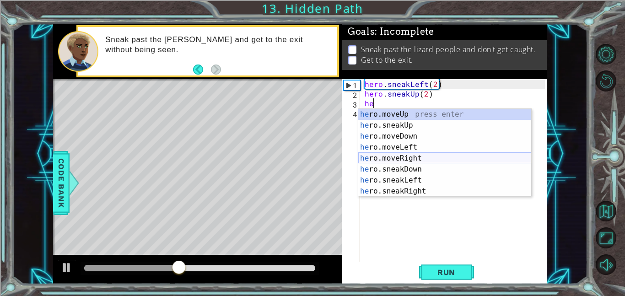
click at [444, 157] on div "he ro.moveUp press enter he ro.sneakUp press enter he ro.moveDown press enter h…" at bounding box center [444, 164] width 173 height 110
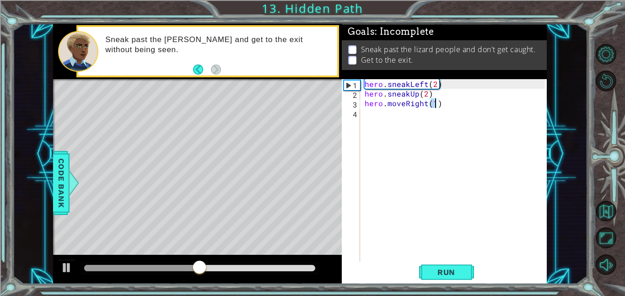
click at [406, 107] on div "hero . sneakLeft ( 2 ) hero . sneakUp ( 2 ) hero . moveRight ( 1 )" at bounding box center [456, 180] width 187 height 202
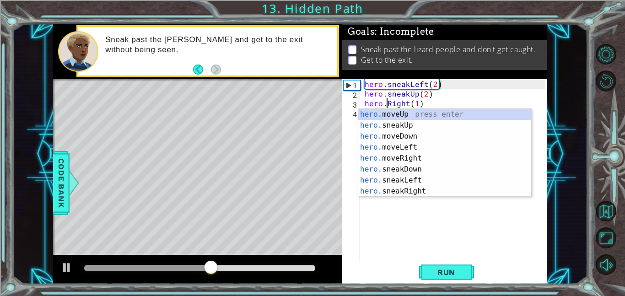
scroll to position [0, 1]
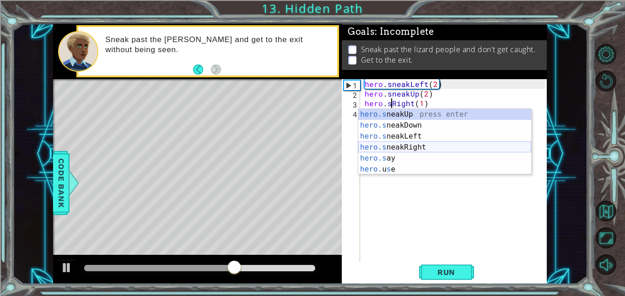
click at [425, 144] on div "hero.s neakUp press enter hero.s neakDown press enter hero.s neakLeft press ent…" at bounding box center [444, 153] width 173 height 88
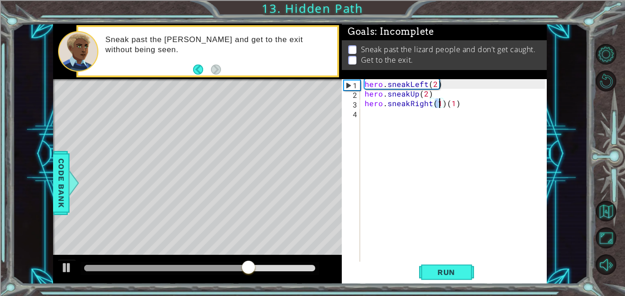
scroll to position [0, 5]
type textarea "hero.sneakRight(2)"
click at [446, 270] on span "Run" at bounding box center [447, 272] width 36 height 9
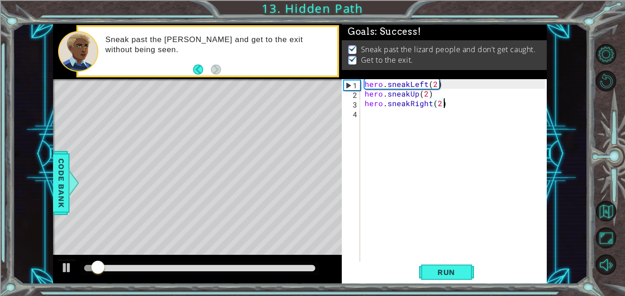
click at [306, 268] on div at bounding box center [199, 268] width 231 height 6
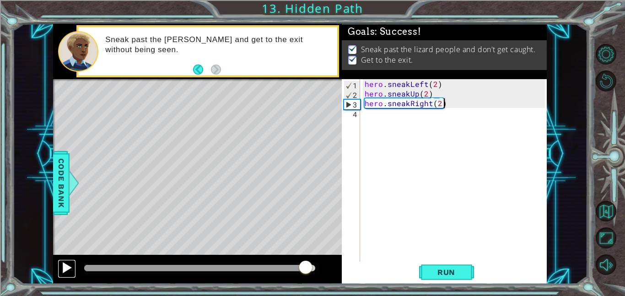
click at [61, 270] on div at bounding box center [67, 268] width 12 height 12
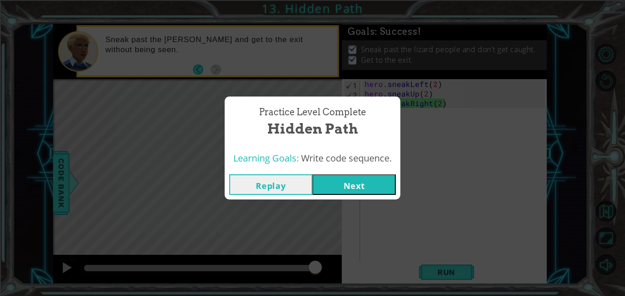
click at [360, 188] on button "Next" at bounding box center [354, 184] width 83 height 21
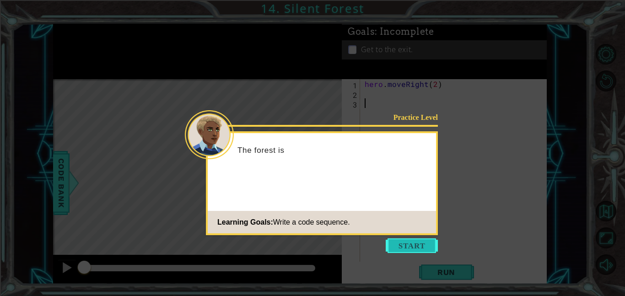
click at [418, 245] on button "Start" at bounding box center [412, 246] width 52 height 15
click at [418, 245] on div "hero . moveRight ( 2 )" at bounding box center [456, 180] width 187 height 202
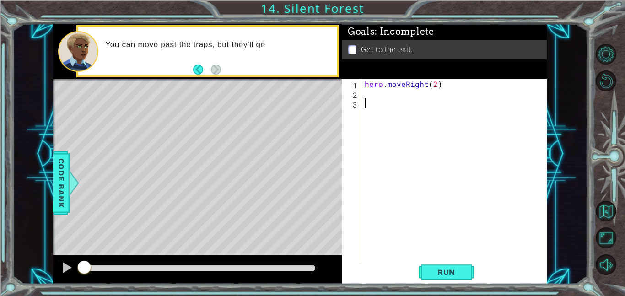
click at [390, 92] on div "hero . moveRight ( 2 )" at bounding box center [456, 180] width 187 height 202
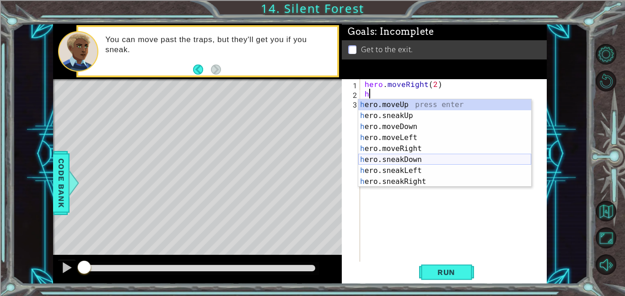
click at [452, 158] on div "h ero.moveUp press enter h ero.sneakUp press enter h ero.moveDown press enter h…" at bounding box center [444, 154] width 173 height 110
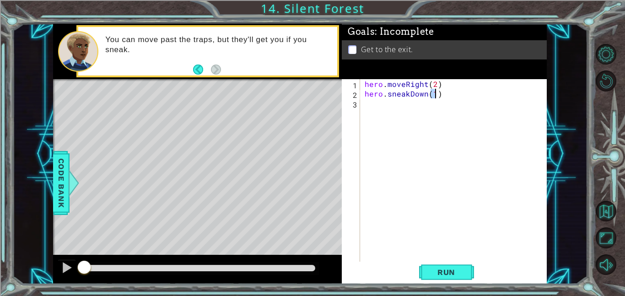
type textarea "hero.sneakDown(1)"
click at [452, 158] on div "hero . moveRight ( 2 ) hero . sneakDown ( 1 )" at bounding box center [456, 180] width 187 height 202
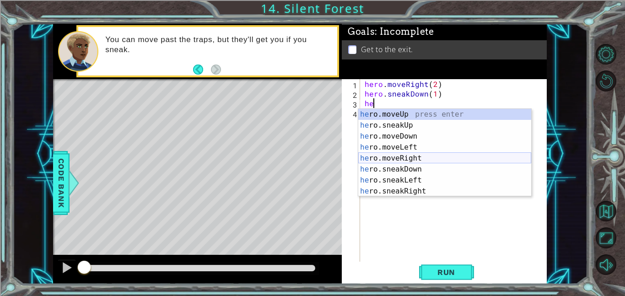
click at [447, 160] on div "he ro.moveUp press enter he ro.sneakUp press enter he ro.moveDown press enter h…" at bounding box center [444, 164] width 173 height 110
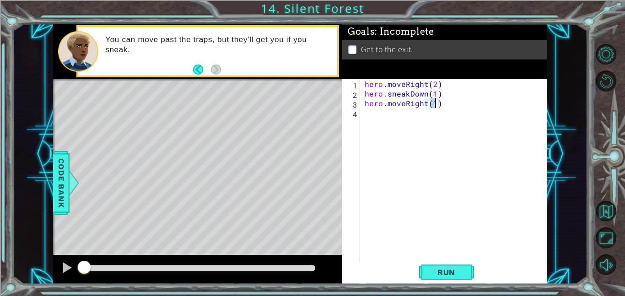
type textarea "hero.moveRight(2)"
click at [436, 122] on div "hero . moveRight ( 2 ) hero . sneakDown ( 1 ) hero . moveRight ( 2 )" at bounding box center [456, 180] width 187 height 202
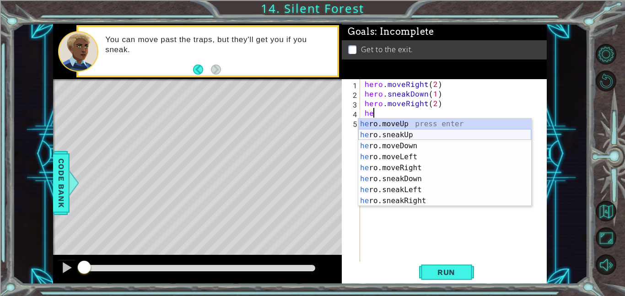
click at [428, 138] on div "he ro.moveUp press enter he ro.sneakUp press enter he ro.moveDown press enter h…" at bounding box center [444, 174] width 173 height 110
type textarea "hero.sneakUp(1)"
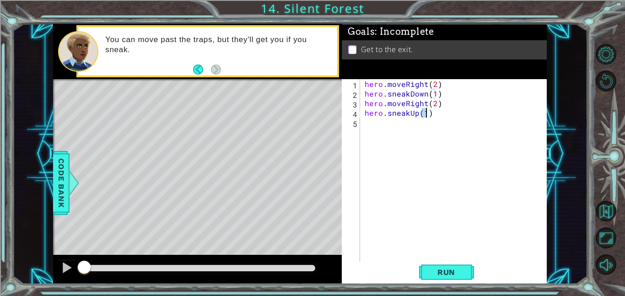
click at [428, 138] on div "hero . moveRight ( 2 ) hero . sneakDown ( 1 ) hero . moveRight ( 2 ) hero . sne…" at bounding box center [456, 180] width 187 height 202
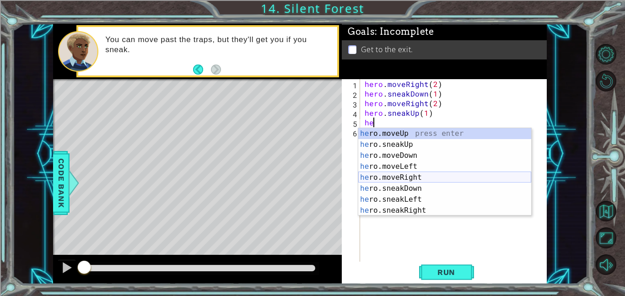
click at [430, 175] on div "he ro.moveUp press enter he ro.sneakUp press enter he ro.moveDown press enter h…" at bounding box center [444, 183] width 173 height 110
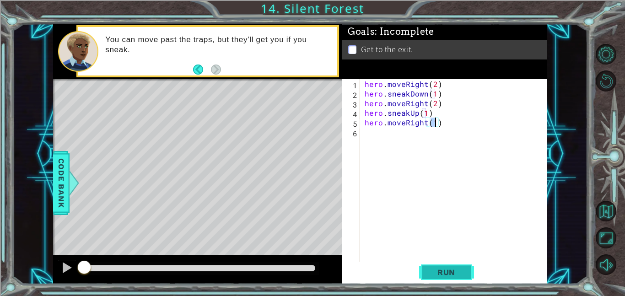
click at [458, 270] on span "Run" at bounding box center [447, 272] width 36 height 9
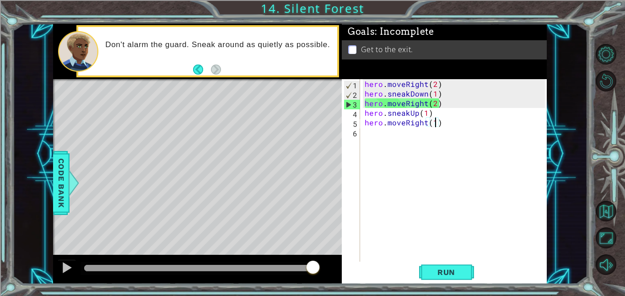
click at [405, 105] on div "hero . moveRight ( 2 ) hero . sneakDown ( 1 ) hero . moveRight ( 2 ) hero . sne…" at bounding box center [456, 180] width 187 height 202
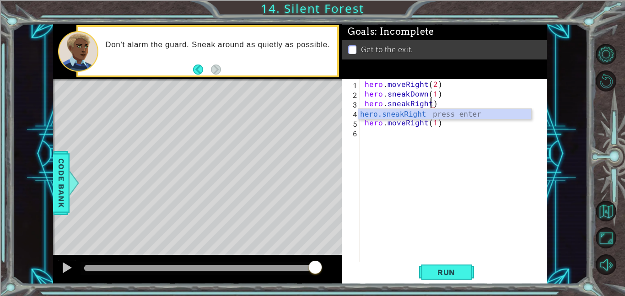
scroll to position [0, 4]
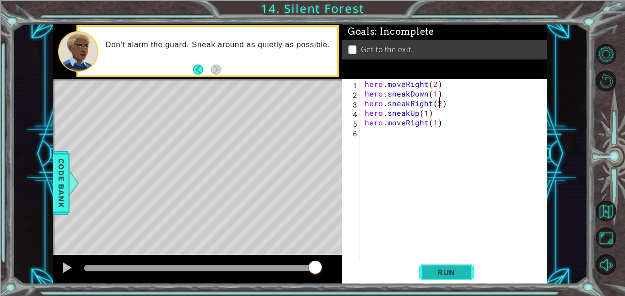
type textarea "hero.sneakRight(2)"
click at [433, 279] on button "Run" at bounding box center [446, 272] width 55 height 21
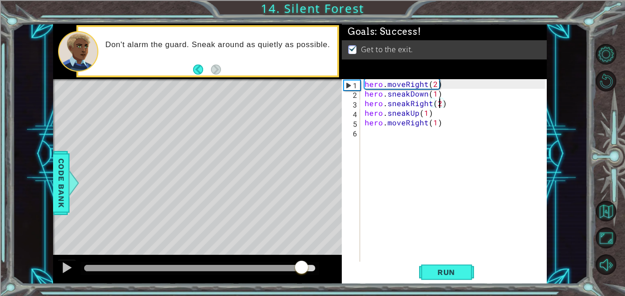
click at [303, 266] on div at bounding box center [199, 268] width 231 height 6
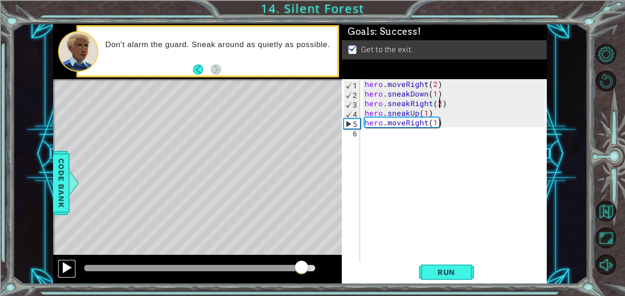
click at [74, 264] on button at bounding box center [67, 269] width 18 height 19
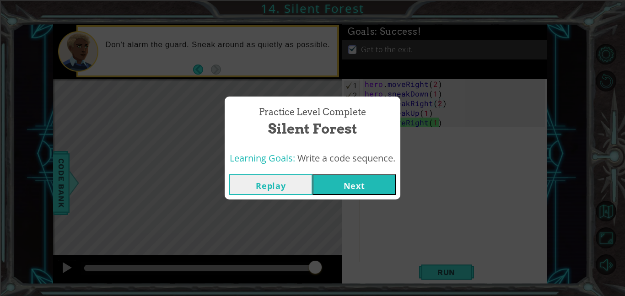
click at [360, 193] on button "Next" at bounding box center [354, 184] width 83 height 21
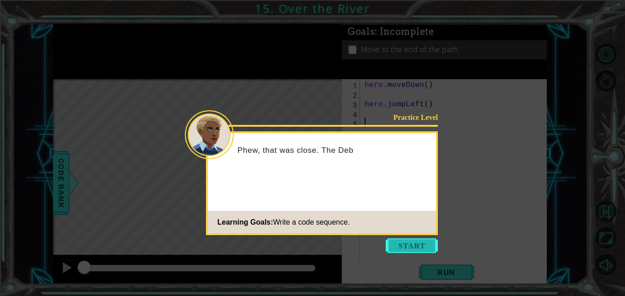
click at [396, 241] on button "Start" at bounding box center [412, 246] width 52 height 15
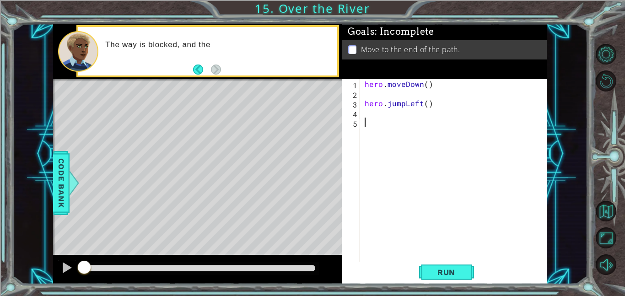
click at [410, 94] on div "hero . moveDown ( ) hero . jumpLeft ( )" at bounding box center [456, 180] width 187 height 202
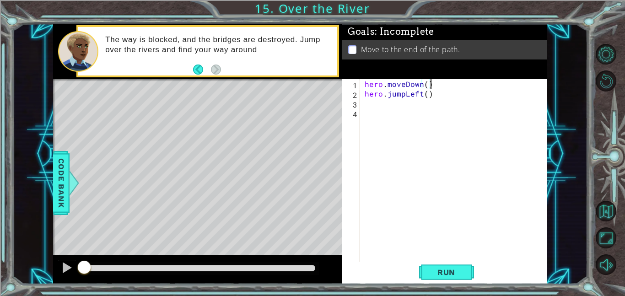
type textarea "hero.jumpLeft()"
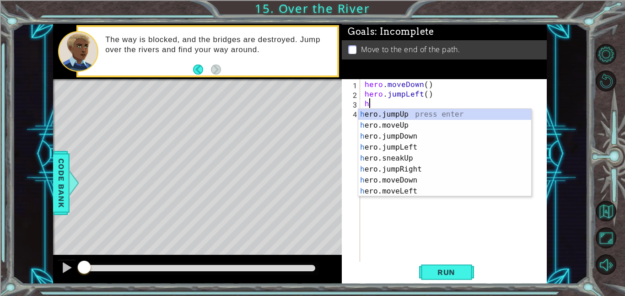
click at [427, 96] on div "hero . moveDown ( ) hero . jumpLeft ( ) h" at bounding box center [456, 180] width 187 height 202
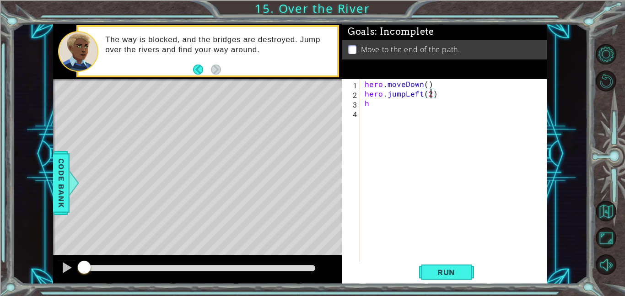
scroll to position [0, 4]
click at [426, 107] on div "hero . moveDown ( ) hero . jumpLeft ( 2 ) h" at bounding box center [456, 180] width 187 height 202
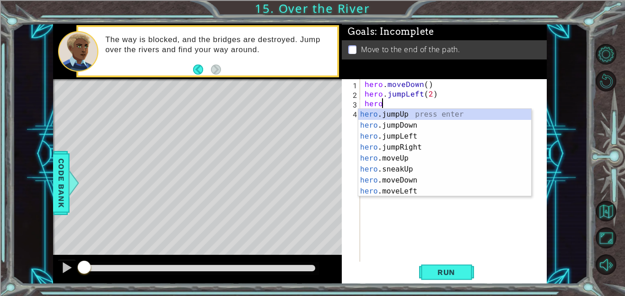
scroll to position [0, 1]
type textarea "hero.j"
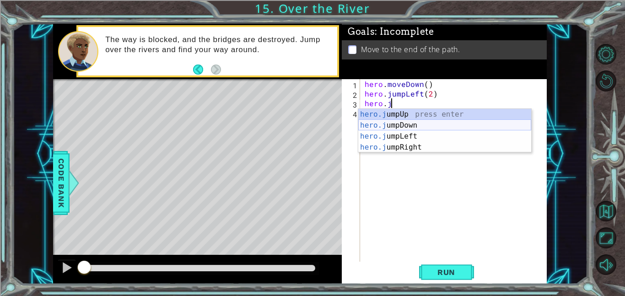
click at [418, 128] on div "hero.j umpUp press enter hero.j umpDown press enter hero.j umpLeft press enter …" at bounding box center [444, 142] width 173 height 66
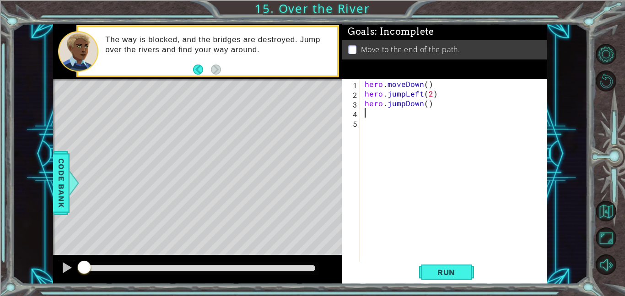
scroll to position [0, 0]
click at [418, 128] on div "hero . moveDown ( ) hero . jumpLeft ( 2 ) hero . jumpDown ( )" at bounding box center [456, 180] width 187 height 202
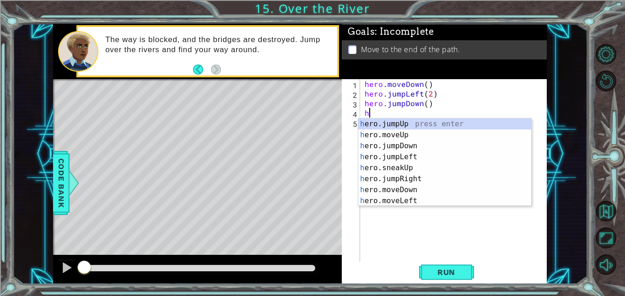
type textarea "he"
click at [442, 172] on div "he ro.jumpUp press enter he ro.jumpDown press enter he ro.jumpLeft press enter …" at bounding box center [444, 174] width 173 height 110
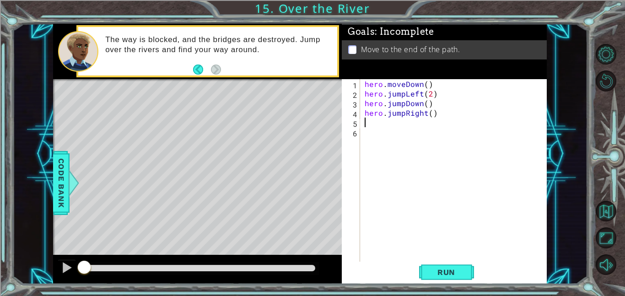
click at [442, 172] on div "hero . moveDown ( ) hero . jumpLeft ( 2 ) hero . jumpDown ( ) hero . jumpRight …" at bounding box center [456, 180] width 187 height 202
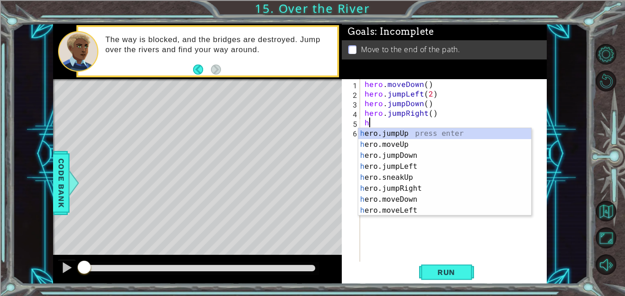
type textarea "he"
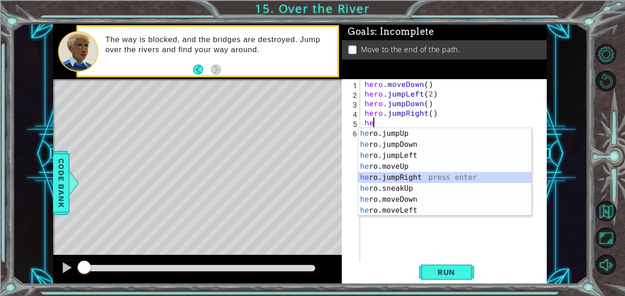
click at [434, 176] on div "he ro.jumpUp press enter he ro.jumpDown press enter he ro.jumpLeft press enter …" at bounding box center [444, 183] width 173 height 110
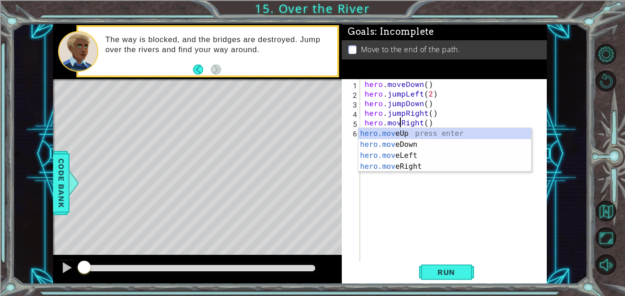
scroll to position [0, 2]
click at [446, 267] on button "Run" at bounding box center [446, 272] width 55 height 21
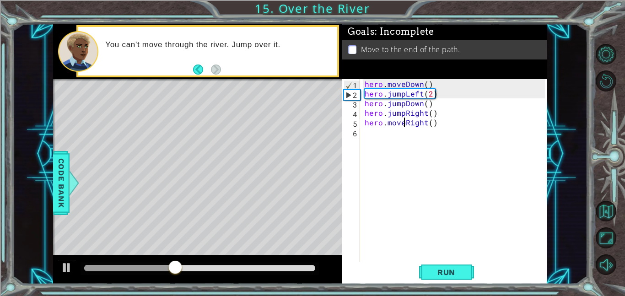
click at [434, 94] on div "hero . moveDown ( ) hero . jumpLeft ( 2 ) hero . jumpDown ( ) hero . jumpRight …" at bounding box center [456, 180] width 187 height 202
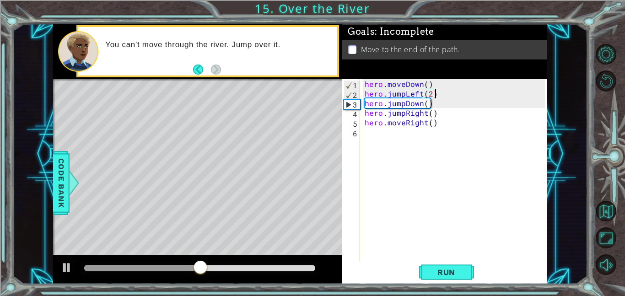
click at [408, 93] on div "hero . moveDown ( ) hero . jumpLeft ( 2 ) hero . jumpDown ( ) hero . jumpRight …" at bounding box center [456, 180] width 187 height 202
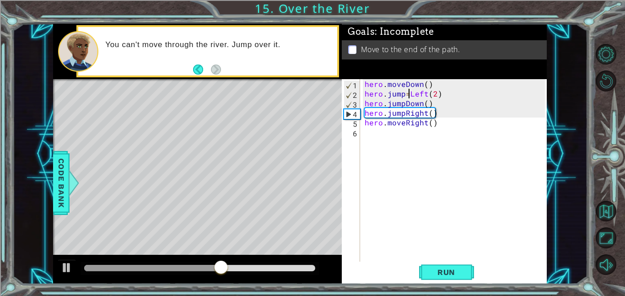
scroll to position [0, 3]
type textarea "hero.jumpLeft(2)"
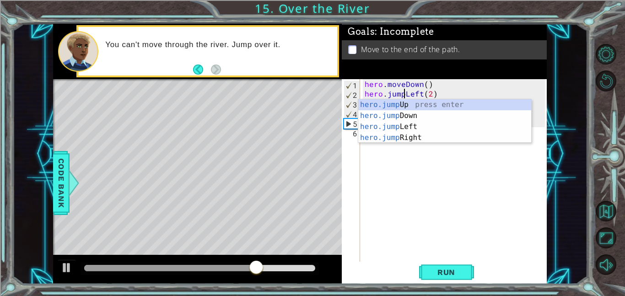
click at [452, 94] on div "hero . moveDown ( ) hero . jumpLeft ( 2 ) hero . jumpDown ( ) hero . jumpRight …" at bounding box center [456, 180] width 187 height 202
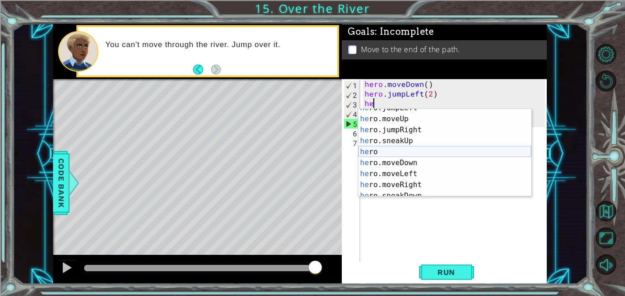
scroll to position [28, 0]
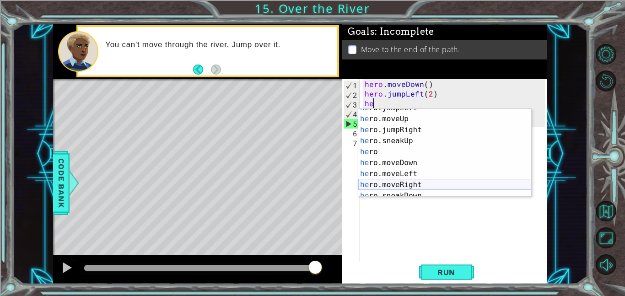
click at [438, 182] on div "he ro.jumpLeft press enter he ro.moveUp press enter he ro.jumpRight press enter…" at bounding box center [444, 158] width 173 height 110
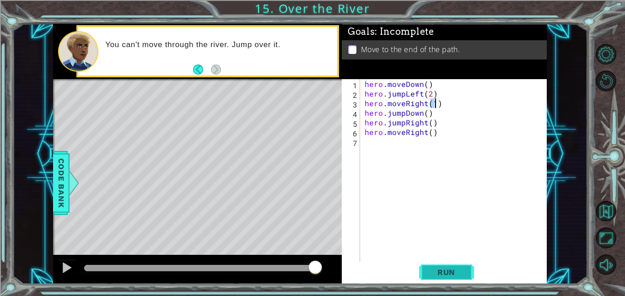
type textarea "hero.moveRight(1)"
click at [449, 276] on span "Run" at bounding box center [447, 272] width 36 height 9
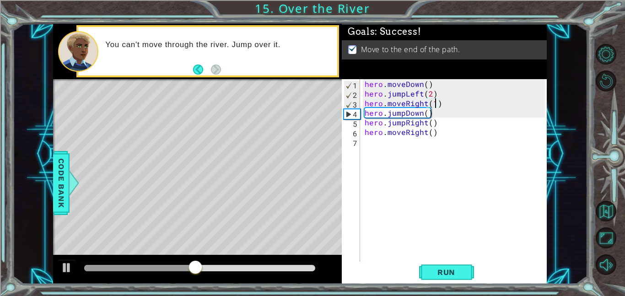
click at [305, 266] on div at bounding box center [199, 268] width 231 height 6
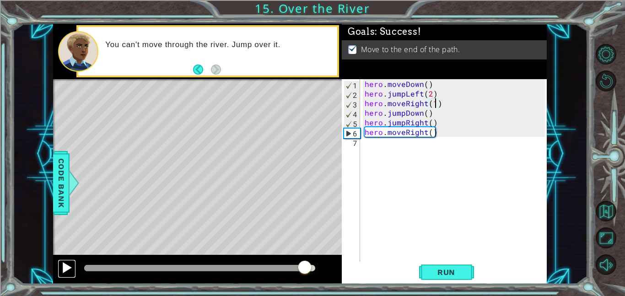
click at [67, 270] on div at bounding box center [67, 268] width 12 height 12
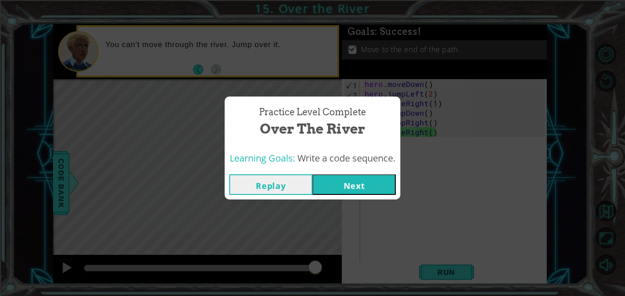
click at [369, 188] on button "Next" at bounding box center [354, 184] width 83 height 21
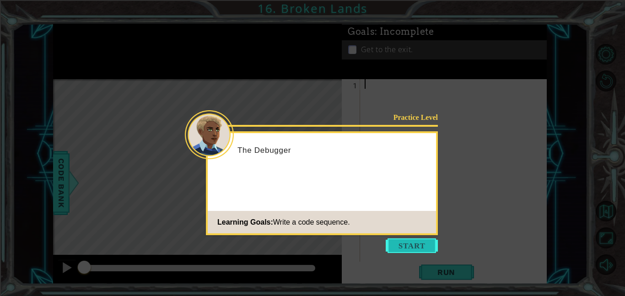
click at [409, 251] on button "Start" at bounding box center [412, 246] width 52 height 15
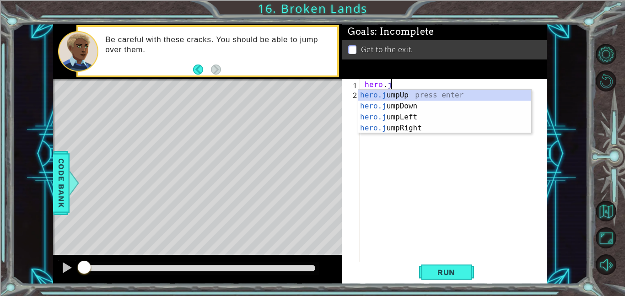
type textarea "hero.ju"
click at [424, 97] on div "hero.ju mpUp press enter hero.ju mpDown press enter hero.[PERSON_NAME] mpLeft p…" at bounding box center [444, 123] width 173 height 66
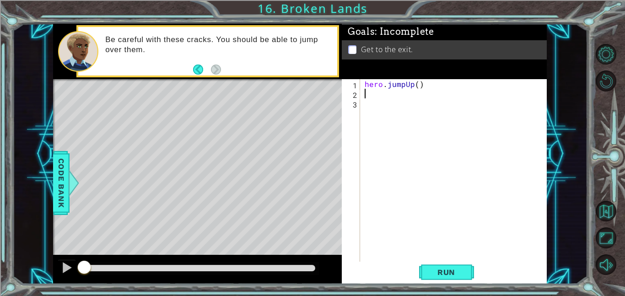
scroll to position [0, 0]
click at [431, 122] on div "hero . jumpUp ( )" at bounding box center [456, 180] width 187 height 202
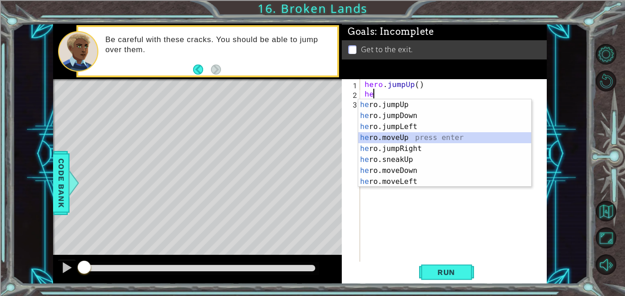
click at [460, 136] on div "he ro.jumpUp press enter he ro.jumpDown press enter he ro.jumpLeft press enter …" at bounding box center [444, 154] width 173 height 110
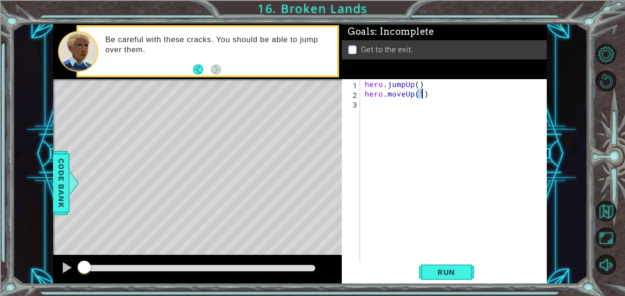
click at [365, 95] on div "hero . jumpUp ( ) hero . moveUp ( 1 )" at bounding box center [456, 180] width 187 height 202
type textarea "hero.moveUp(1)"
click at [382, 104] on div "hero . jumpUp ( ) hero . moveUp ( 1 )" at bounding box center [456, 180] width 187 height 202
type textarea "j"
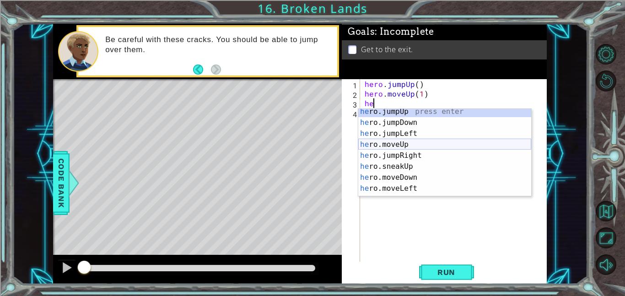
scroll to position [41, 0]
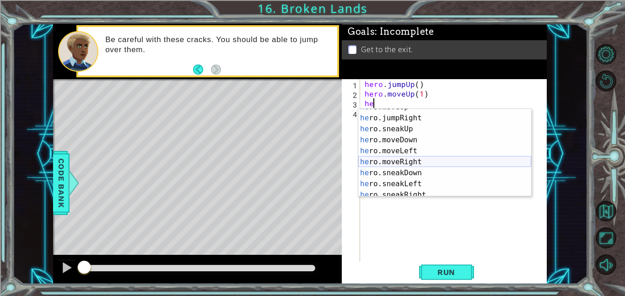
click at [430, 163] on div "he ro.moveUp press enter he ro.jumpRight press enter he ro.sneakUp press enter …" at bounding box center [444, 157] width 173 height 110
type textarea "hero.moveRight(1)"
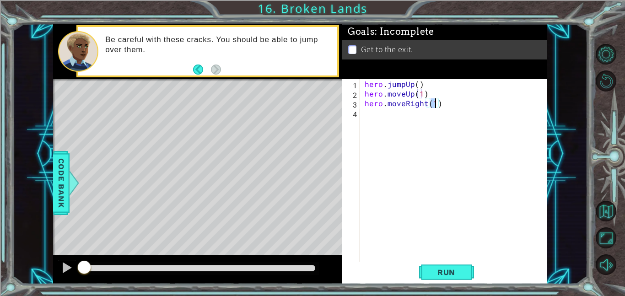
click at [439, 148] on div "hero . jumpUp ( ) hero . moveUp ( 1 ) hero . moveRight ( 1 )" at bounding box center [456, 180] width 187 height 202
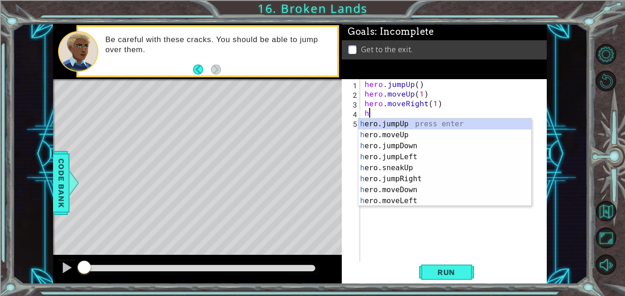
type textarea "he"
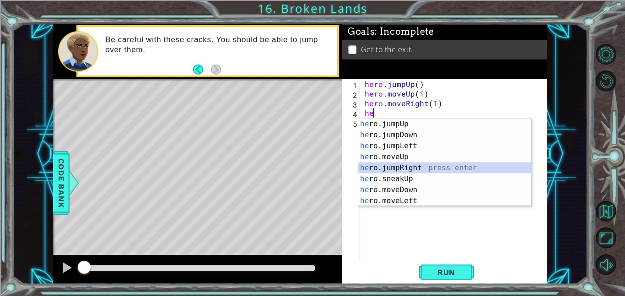
click at [445, 169] on div "he ro.jumpUp press enter he ro.jumpDown press enter he ro.jumpLeft press enter …" at bounding box center [444, 174] width 173 height 110
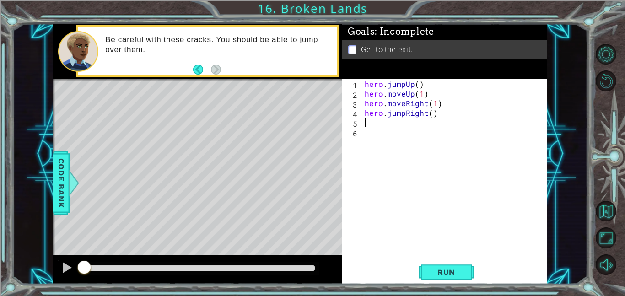
click at [445, 169] on div "hero . jumpUp ( ) hero . moveUp ( 1 ) hero . moveRight ( 1 ) hero . jumpRight (…" at bounding box center [456, 180] width 187 height 202
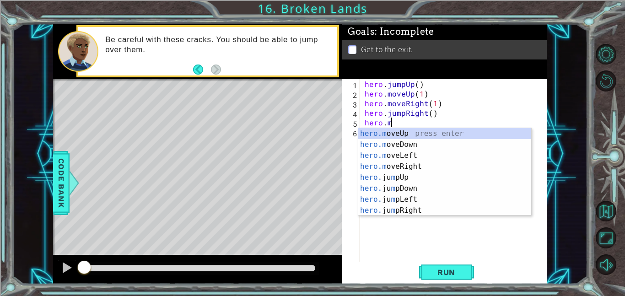
scroll to position [0, 1]
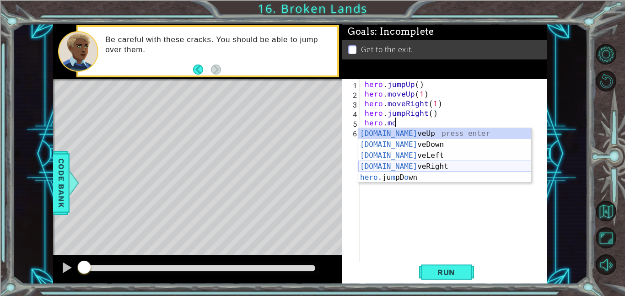
click at [448, 167] on div "[DOMAIN_NAME] veUp press enter [DOMAIN_NAME] veDown press enter [DOMAIN_NAME] v…" at bounding box center [444, 166] width 173 height 77
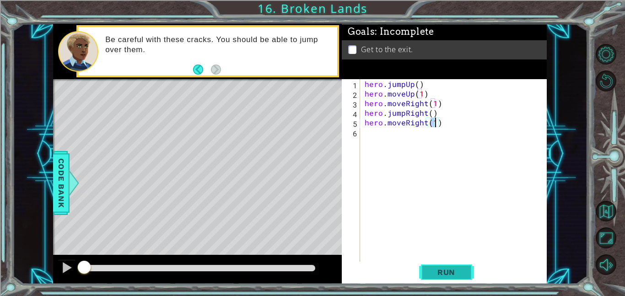
click at [455, 266] on button "Run" at bounding box center [446, 272] width 55 height 21
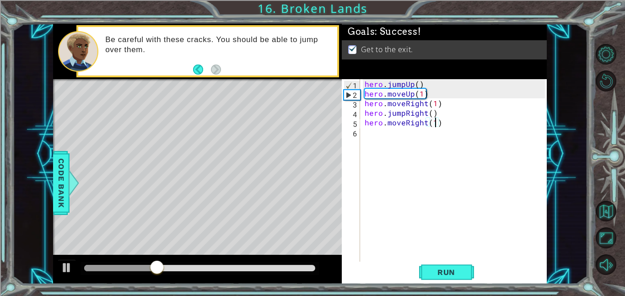
click at [405, 122] on div "hero . jumpUp ( ) hero . moveUp ( 1 ) hero . moveRight ( 1 ) hero . jumpRight (…" at bounding box center [456, 180] width 187 height 202
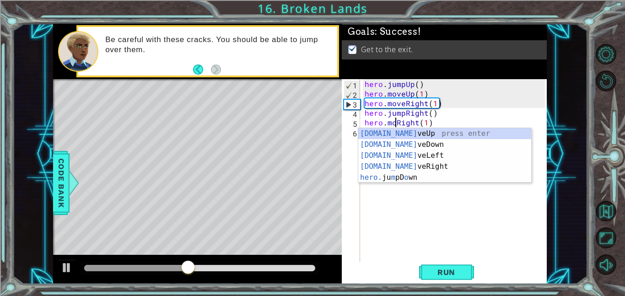
type textarea "hero.mRight(1)"
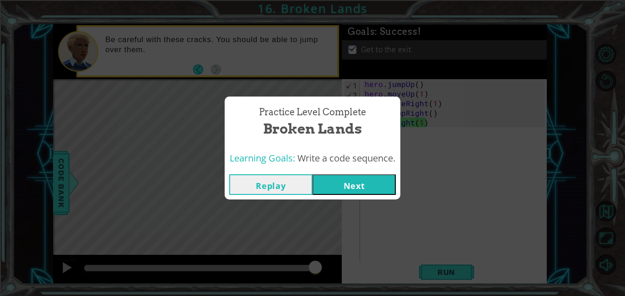
click at [361, 188] on button "Next" at bounding box center [354, 184] width 83 height 21
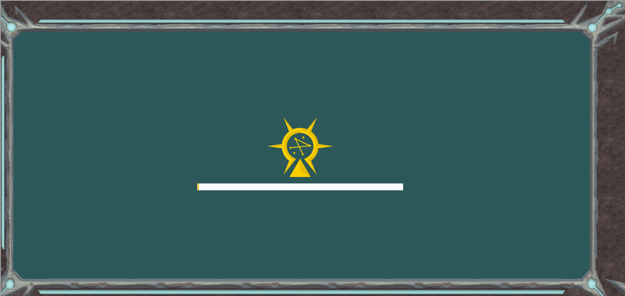
click at [361, 188] on div at bounding box center [300, 187] width 206 height 7
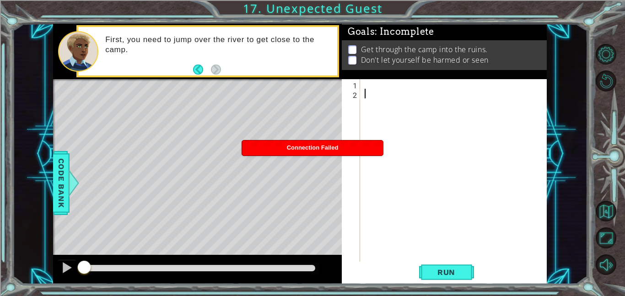
click at [391, 142] on div at bounding box center [456, 180] width 187 height 202
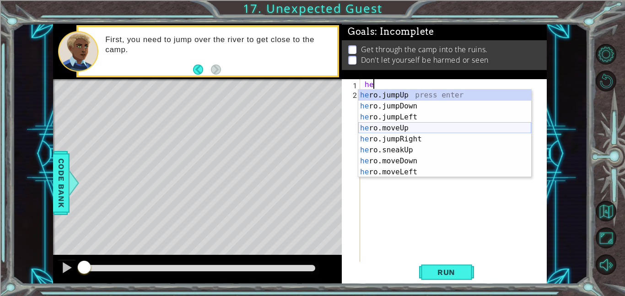
click at [417, 124] on div "he ro.jumpUp press enter he ro.jumpDown press enter he ro.jumpLeft press enter …" at bounding box center [444, 145] width 173 height 110
type textarea "hero.moveUp(1)"
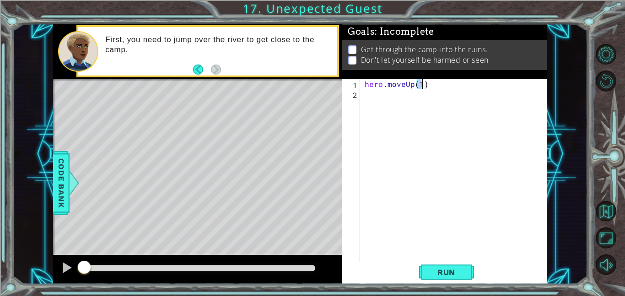
click at [406, 115] on div "hero . moveUp ( 1 )" at bounding box center [456, 180] width 187 height 202
type textarea "he"
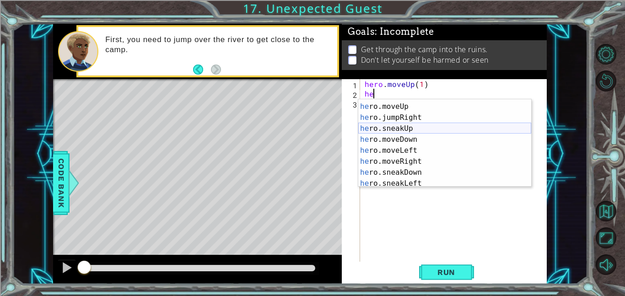
scroll to position [35, 0]
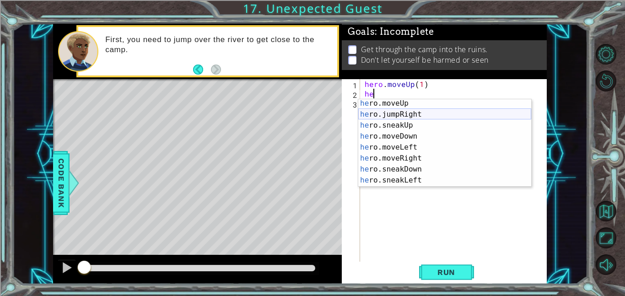
click at [426, 116] on div "he ro.moveUp press enter he ro.jumpRight press enter he ro.sneakUp press enter …" at bounding box center [444, 153] width 173 height 110
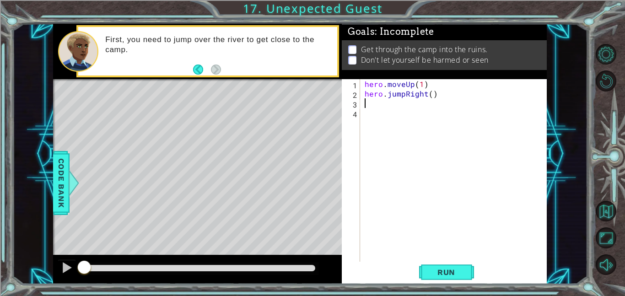
click at [426, 116] on div "hero . moveUp ( 1 ) hero . jumpRight ( )" at bounding box center [456, 180] width 187 height 202
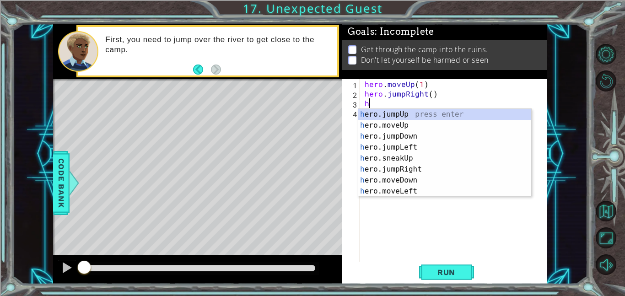
scroll to position [0, 0]
type textarea "he"
click at [411, 125] on div "he ro.jumpUp press enter he ro.jumpDown press enter he ro.jumpLeft press enter …" at bounding box center [444, 164] width 173 height 110
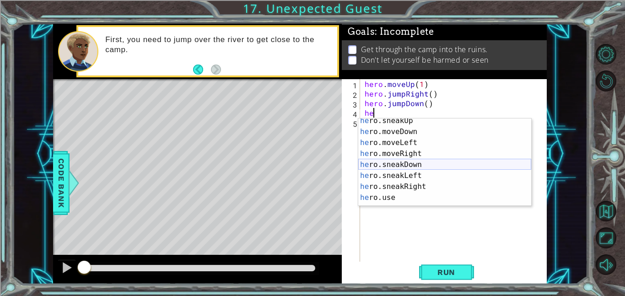
scroll to position [63, 0]
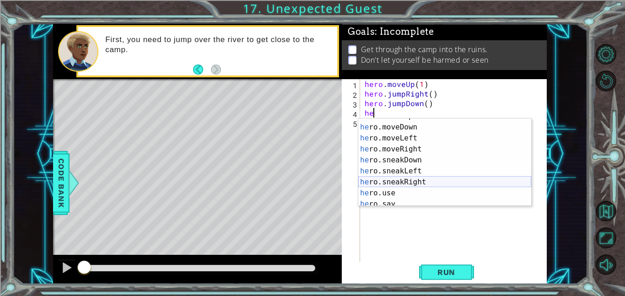
click at [440, 179] on div "he ro.sneakUp press enter he ro.moveDown press enter he ro.moveLeft press enter…" at bounding box center [444, 166] width 173 height 110
type textarea "hero.sneakRight(1)"
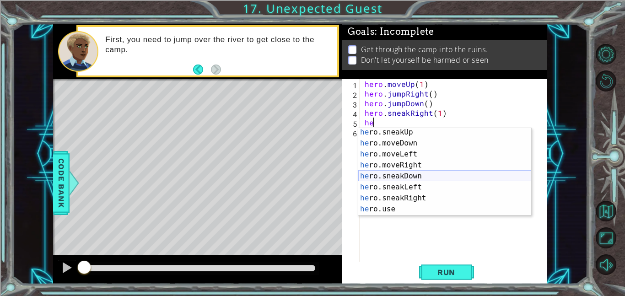
scroll to position [61, 0]
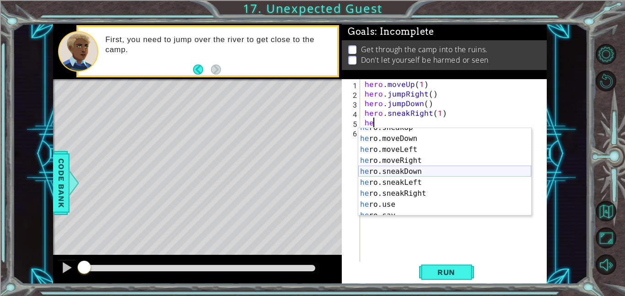
click at [438, 174] on div "he ro.sneakUp press enter he ro.moveDown press enter he ro.moveLeft press enter…" at bounding box center [444, 177] width 173 height 110
type textarea "hero.sneakDown(1)"
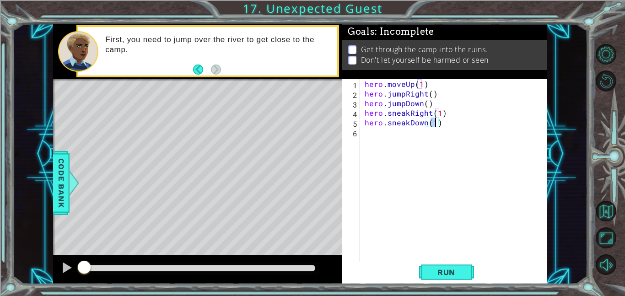
click at [438, 174] on div "hero . moveUp ( 1 ) hero . jumpRight ( ) hero . jumpDown ( ) hero . sneakRight …" at bounding box center [456, 180] width 187 height 202
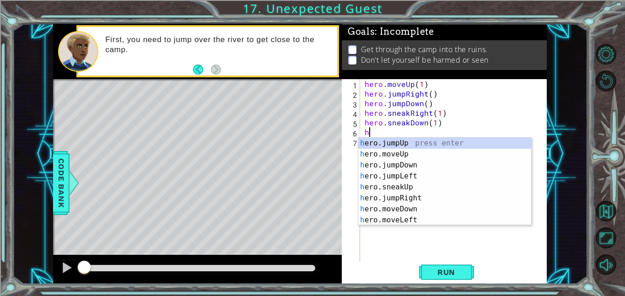
scroll to position [0, 0]
type textarea "he"
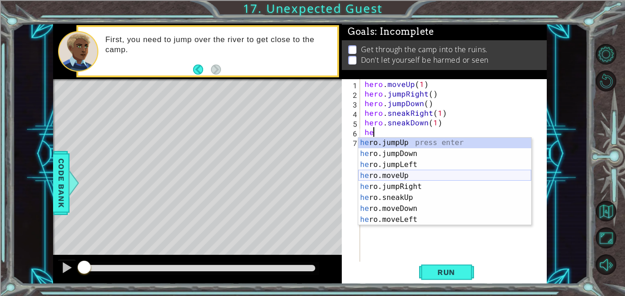
scroll to position [19, 0]
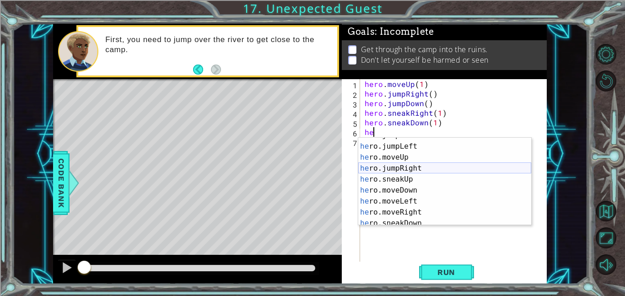
click at [424, 164] on div "he ro.jumpDown press enter he ro.jumpLeft press enter he ro.moveUp press enter …" at bounding box center [444, 185] width 173 height 110
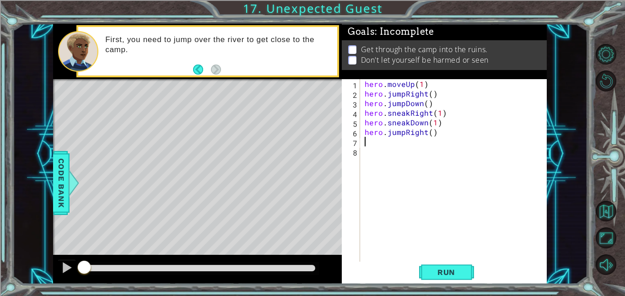
click at [405, 134] on div "hero . moveUp ( 1 ) hero . jumpRight ( ) hero . jumpDown ( ) hero . sneakRight …" at bounding box center [456, 180] width 187 height 202
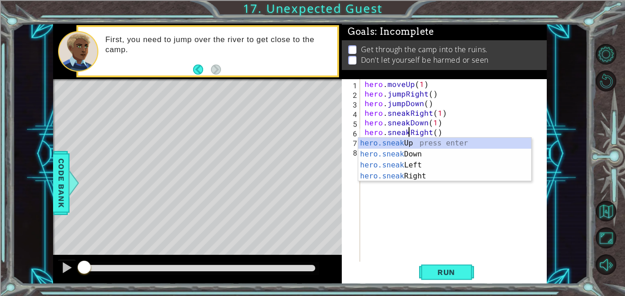
scroll to position [0, 3]
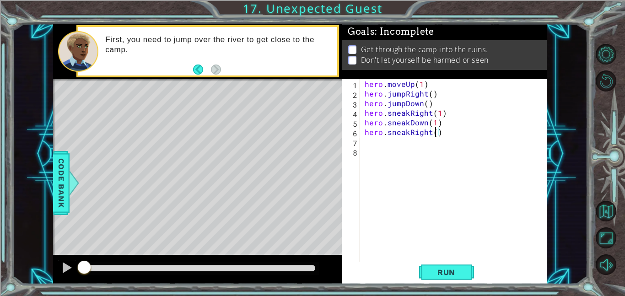
type textarea "hero.sneakRight(2)"
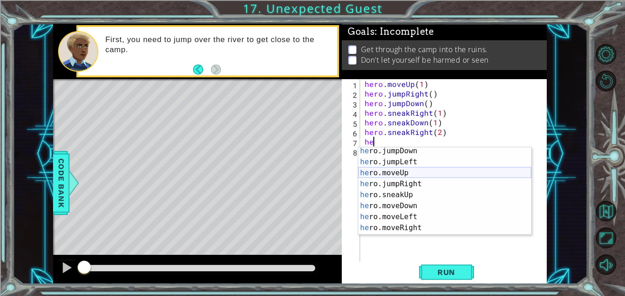
scroll to position [13, 0]
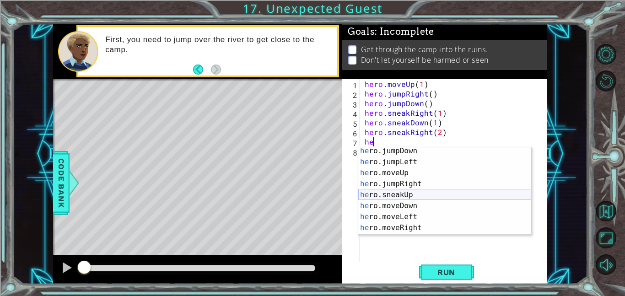
click at [429, 194] on div "he ro.jumpDown press enter he ro.jumpLeft press enter he ro.moveUp press enter …" at bounding box center [444, 201] width 173 height 110
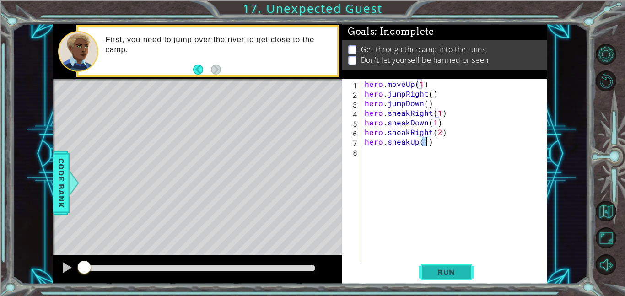
type textarea "hero.sneakUp(1)"
click at [452, 266] on button "Run" at bounding box center [446, 272] width 55 height 21
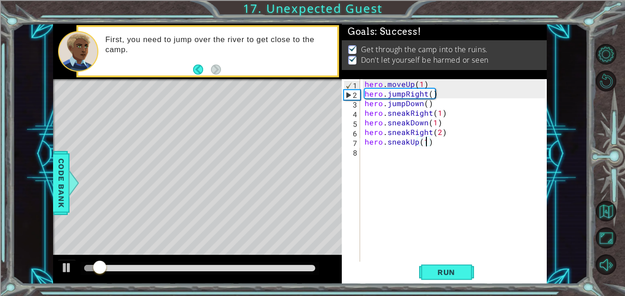
click at [310, 267] on div at bounding box center [199, 268] width 231 height 6
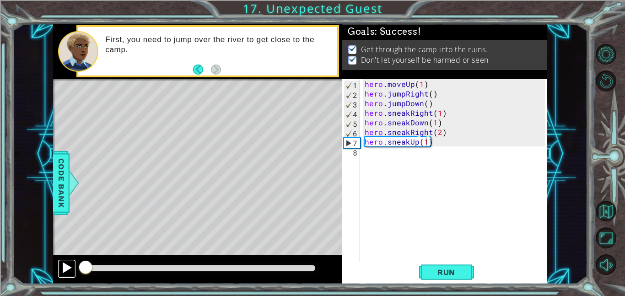
click at [65, 276] on button at bounding box center [67, 269] width 18 height 19
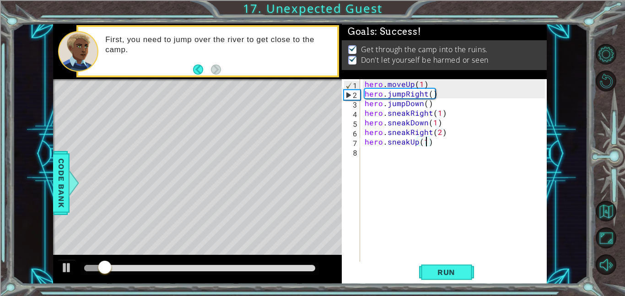
click at [303, 270] on div at bounding box center [199, 268] width 231 height 6
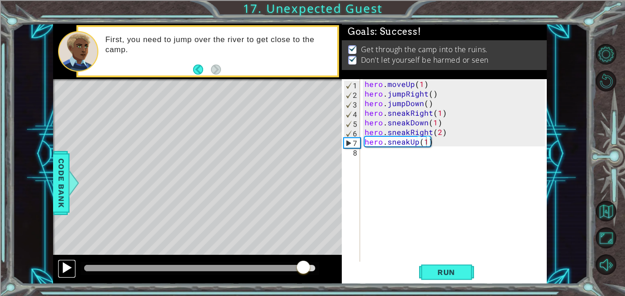
click at [67, 275] on button at bounding box center [67, 269] width 18 height 19
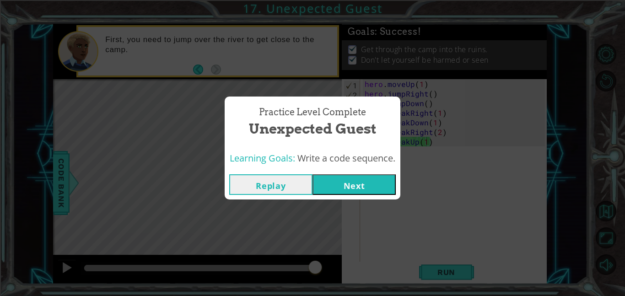
click at [369, 185] on button "Next" at bounding box center [354, 184] width 83 height 21
